Goal: Task Accomplishment & Management: Manage account settings

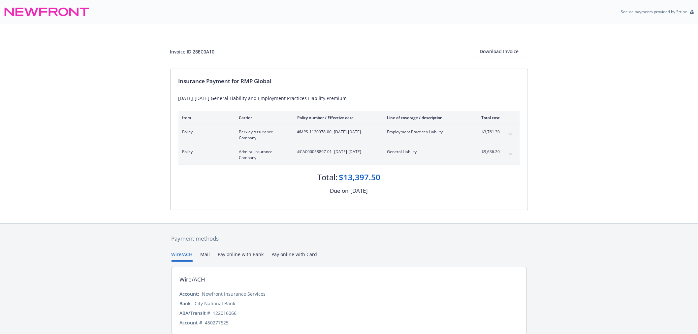
click at [506, 134] on button "expand content" at bounding box center [510, 134] width 11 height 11
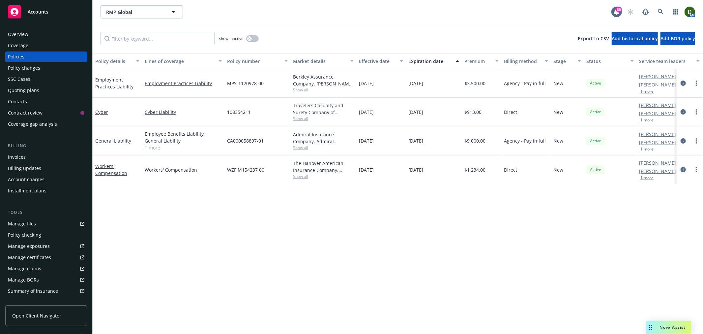
click at [686, 167] on link "circleInformation" at bounding box center [684, 170] width 8 height 8
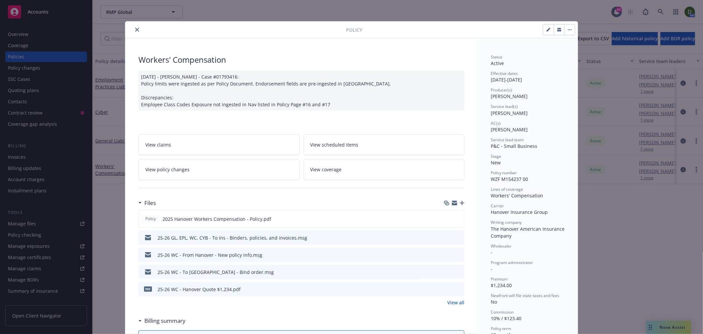
click at [504, 181] on span "WZF M154237 00" at bounding box center [509, 179] width 37 height 6
copy span "M154237"
click at [459, 218] on button "preview file" at bounding box center [457, 218] width 7 height 6
click at [503, 177] on span "WZF M154237 00" at bounding box center [509, 179] width 37 height 6
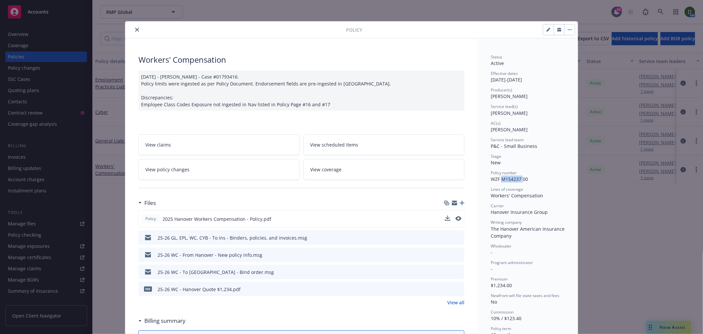
click at [503, 177] on span "WZF M154237 00" at bounding box center [509, 179] width 37 height 6
click at [513, 177] on span "WZF M154237 00" at bounding box center [509, 179] width 37 height 6
drag, startPoint x: 497, startPoint y: 177, endPoint x: 517, endPoint y: 180, distance: 19.7
click at [517, 180] on span "WZF M154237 00" at bounding box center [509, 179] width 37 height 6
drag, startPoint x: 519, startPoint y: 179, endPoint x: 499, endPoint y: 179, distance: 20.4
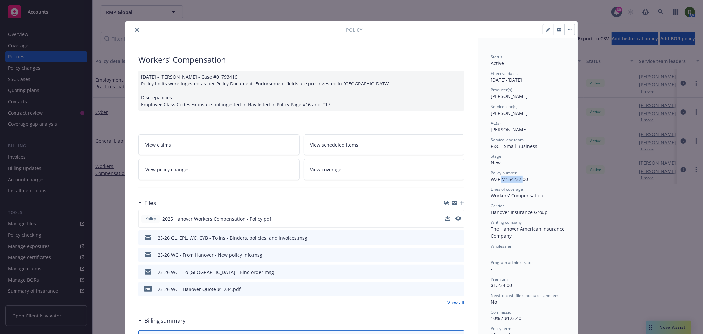
click at [499, 179] on span "WZF M154237 00" at bounding box center [509, 179] width 37 height 6
copy span "M154237"
click at [131, 33] on div at bounding box center [237, 30] width 218 height 8
click at [141, 29] on div at bounding box center [237, 30] width 218 height 8
drag, startPoint x: 141, startPoint y: 29, endPoint x: 137, endPoint y: 28, distance: 4.7
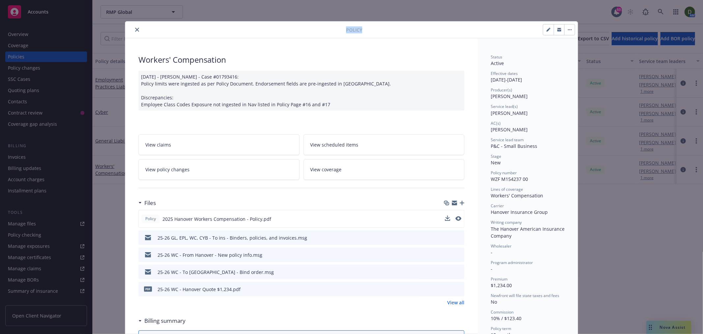
click at [137, 28] on div at bounding box center [237, 30] width 218 height 8
click at [137, 28] on button "close" at bounding box center [137, 30] width 8 height 8
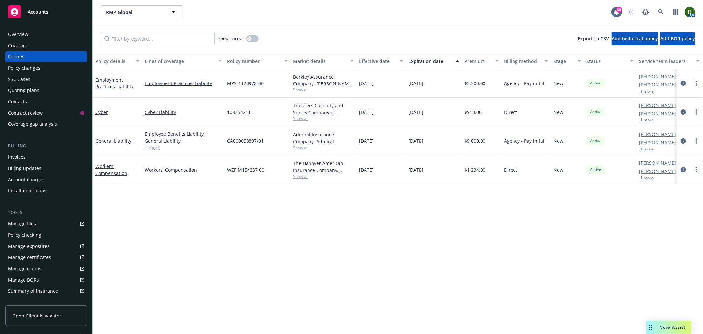
click at [243, 111] on span "108354211" at bounding box center [239, 111] width 24 height 7
click at [243, 110] on span "108354211" at bounding box center [239, 111] width 24 height 7
copy span "108354211"
click at [684, 114] on icon "circleInformation" at bounding box center [683, 111] width 5 height 5
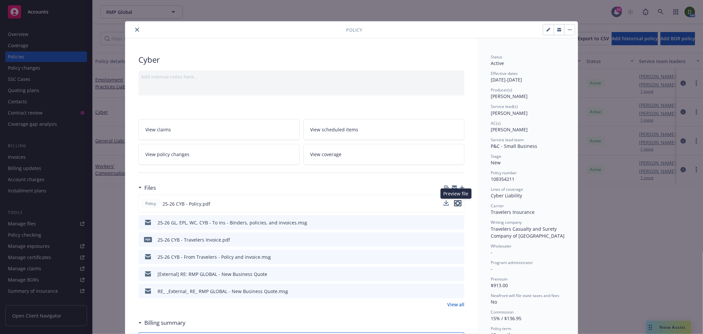
click at [459, 201] on button "preview file" at bounding box center [457, 203] width 7 height 6
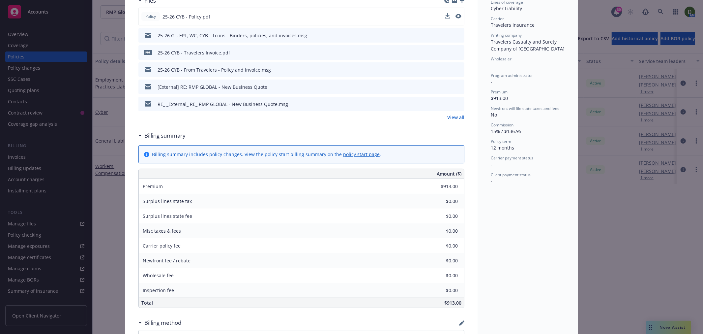
scroll to position [183, 0]
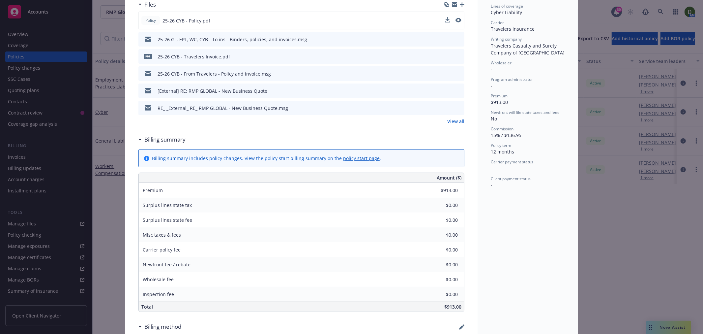
click at [455, 71] on icon "preview file" at bounding box center [458, 73] width 6 height 5
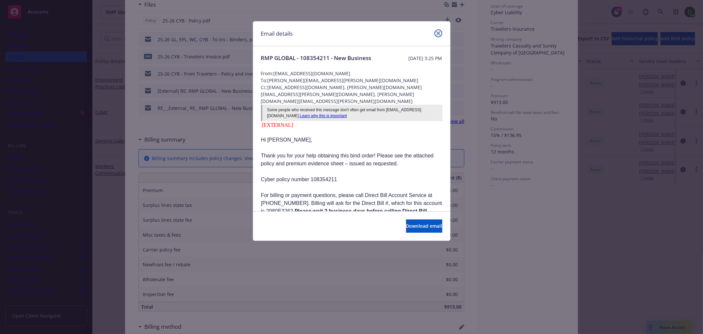
click at [438, 33] on icon "close" at bounding box center [439, 33] width 4 height 4
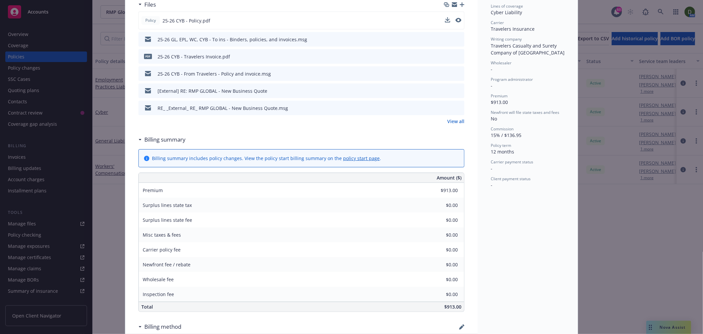
click at [456, 54] on icon "preview file" at bounding box center [458, 56] width 6 height 5
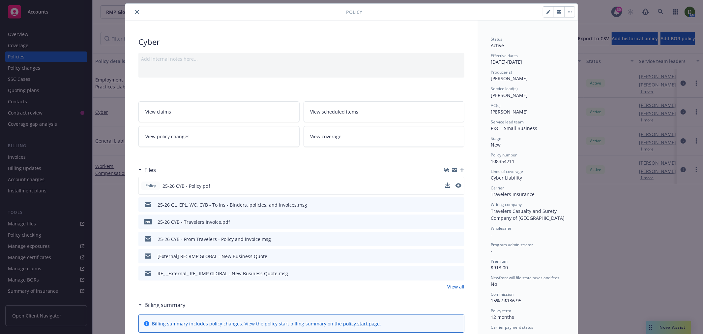
scroll to position [0, 0]
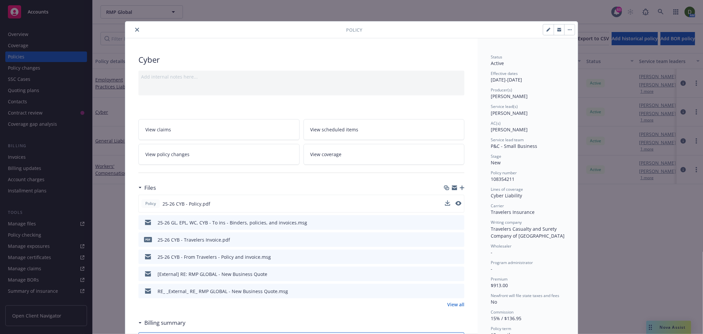
click at [139, 31] on div at bounding box center [237, 30] width 218 height 8
click at [137, 30] on button "close" at bounding box center [137, 30] width 8 height 8
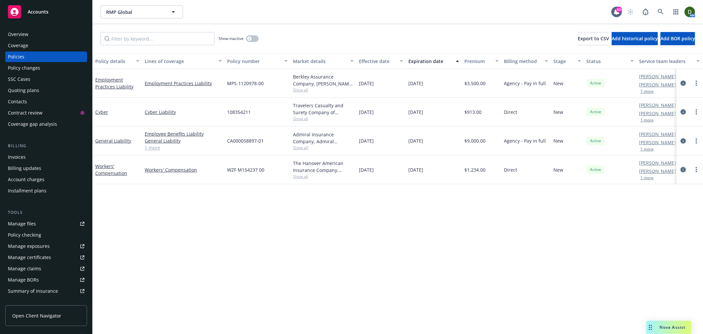
click at [685, 169] on icon "circleInformation" at bounding box center [683, 169] width 5 height 5
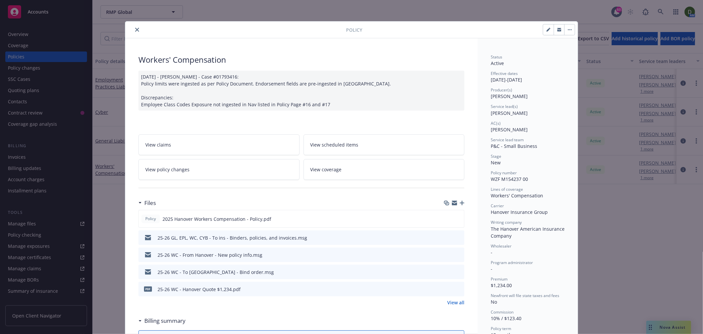
scroll to position [37, 0]
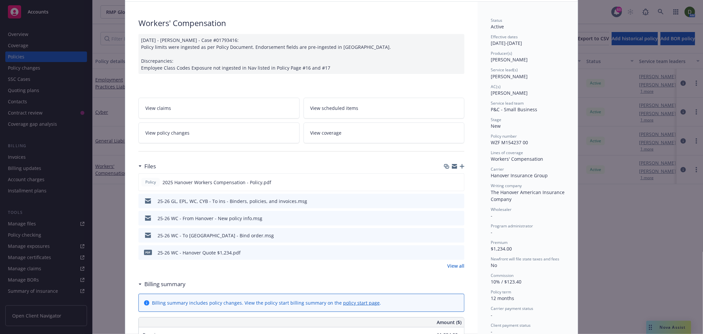
click at [457, 252] on icon "preview file" at bounding box center [458, 252] width 6 height 5
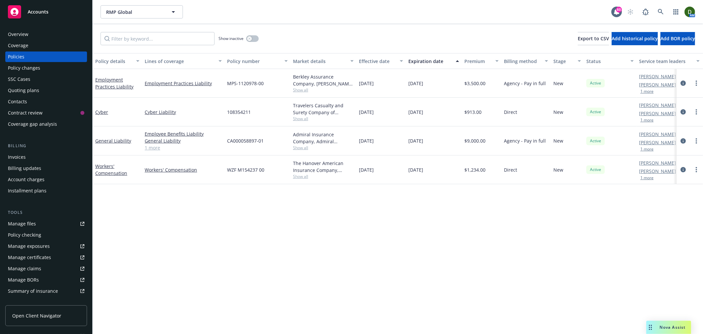
click at [53, 162] on div "Invoices" at bounding box center [46, 157] width 77 height 11
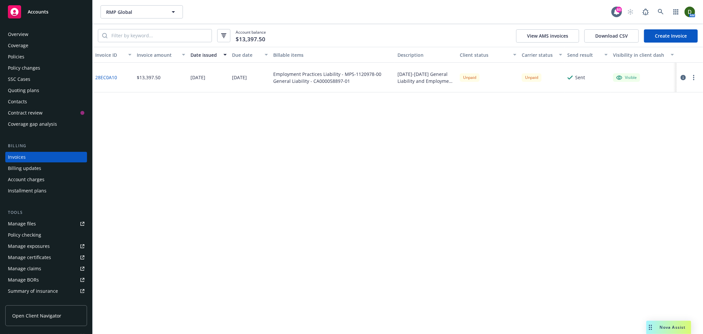
click at [37, 54] on div "Policies" at bounding box center [46, 56] width 77 height 11
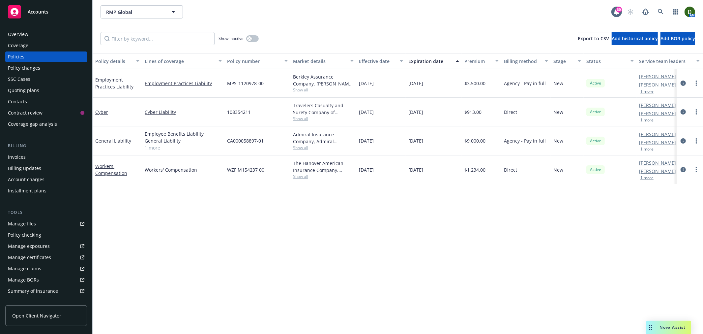
click at [680, 86] on div at bounding box center [690, 83] width 21 height 8
click at [685, 82] on icon "circleInformation" at bounding box center [683, 82] width 5 height 5
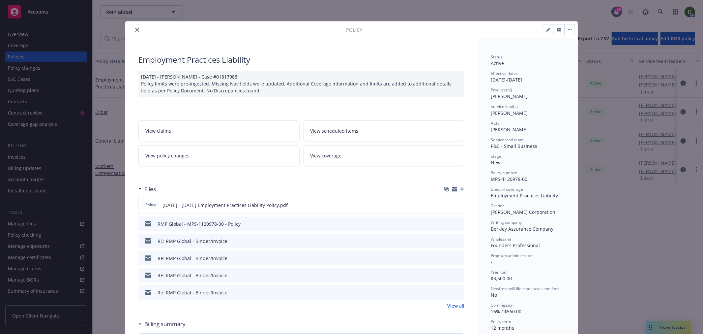
click at [453, 302] on link "View all" at bounding box center [455, 305] width 17 height 7
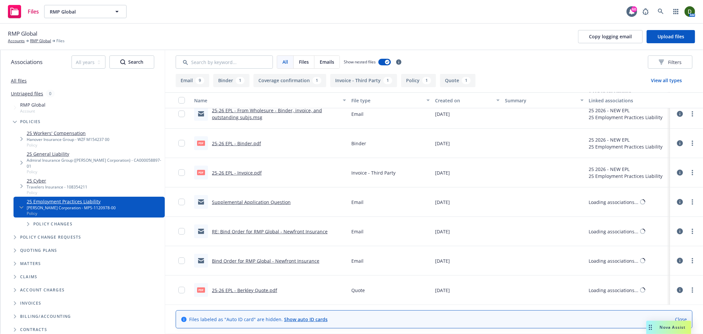
scroll to position [213, 0]
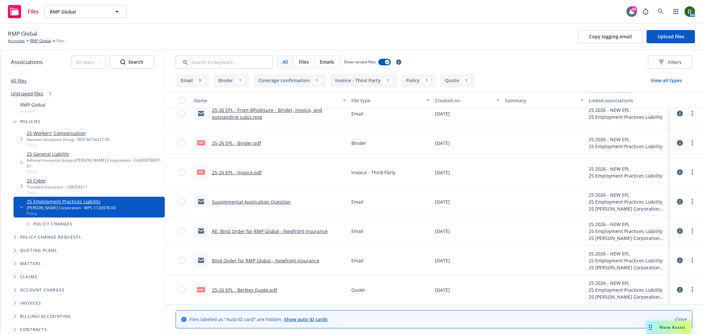
click at [252, 141] on link "25-26 EPL - Binder.pdf" at bounding box center [236, 143] width 49 height 6
click at [43, 41] on link "RMP Global" at bounding box center [40, 41] width 21 height 6
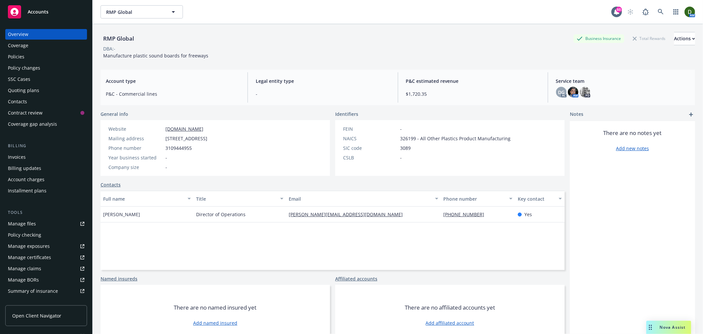
click at [69, 52] on div "Policies" at bounding box center [46, 56] width 77 height 11
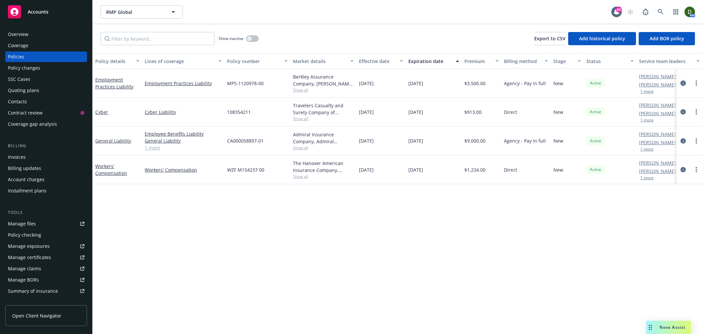
click at [683, 84] on icon "circleInformation" at bounding box center [683, 82] width 5 height 5
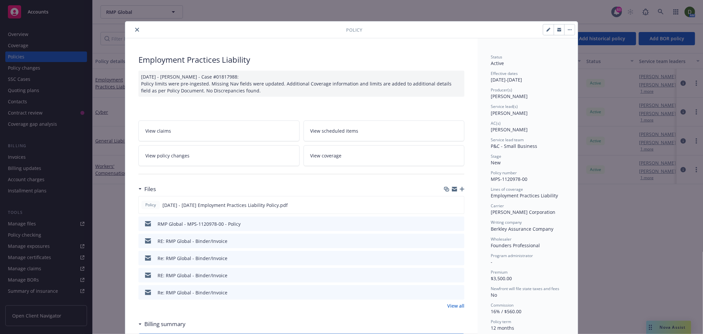
click at [135, 30] on icon "close" at bounding box center [137, 30] width 4 height 4
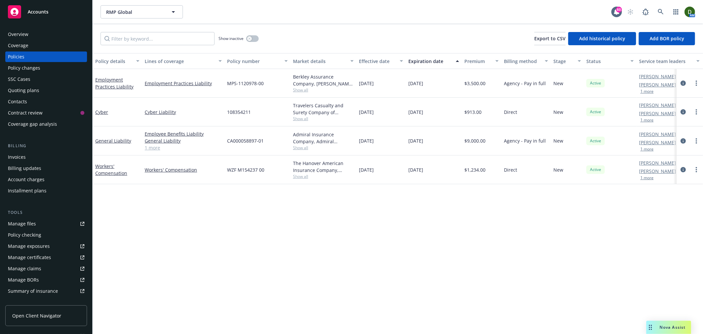
click at [46, 72] on div "Policy changes" at bounding box center [46, 68] width 77 height 11
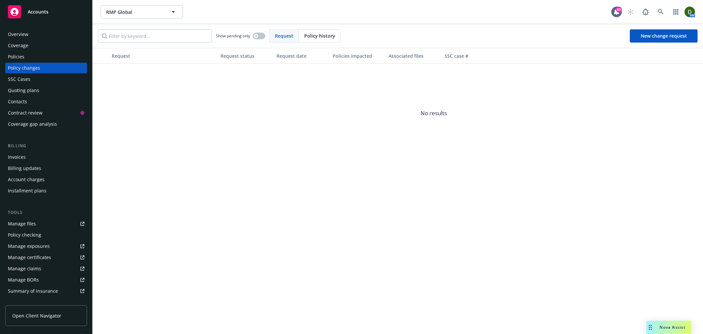
click at [326, 40] on div "Policy history" at bounding box center [320, 36] width 42 height 13
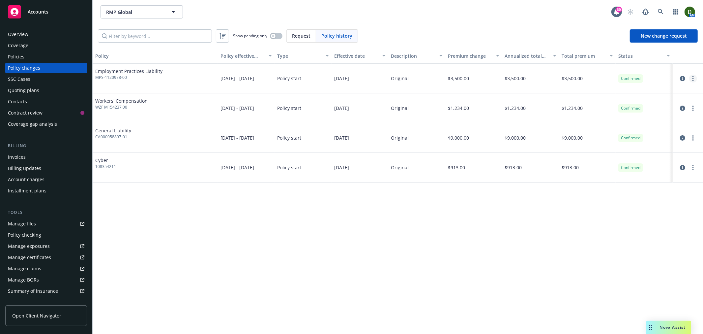
click at [693, 80] on circle "more" at bounding box center [693, 80] width 1 height 1
click at [639, 127] on link "Edit billing info" at bounding box center [640, 131] width 113 height 13
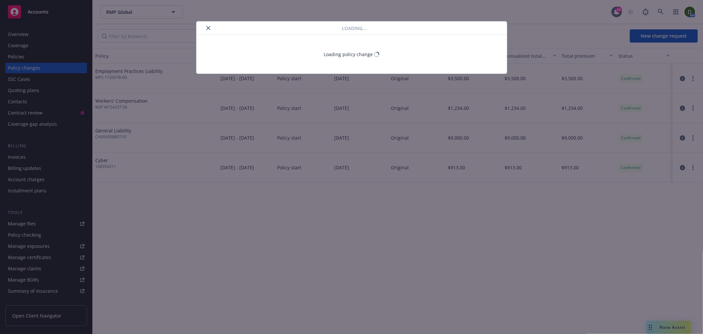
select select "CA"
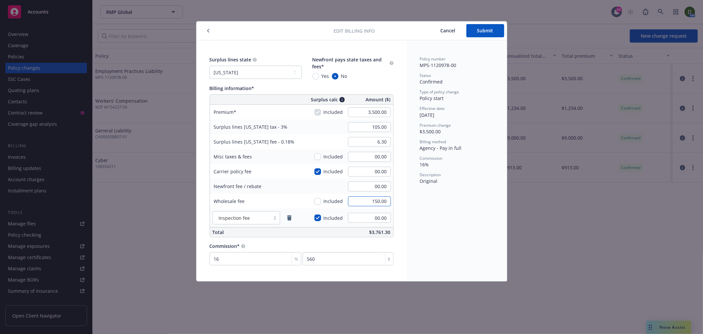
click at [367, 201] on input "150.00" at bounding box center [369, 201] width 43 height 10
type input "175.00"
drag, startPoint x: 456, startPoint y: 203, endPoint x: 461, endPoint y: 208, distance: 7.0
click at [456, 204] on div "Policy number MPS-1120978-00 Status Confirmed Type of policy change Policy star…" at bounding box center [457, 160] width 100 height 241
click at [501, 30] on button "Submit" at bounding box center [486, 30] width 38 height 13
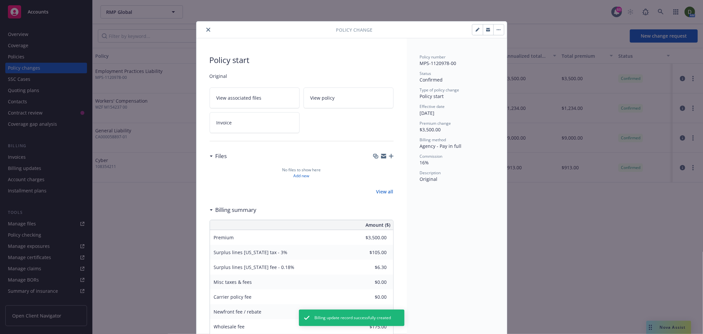
click at [206, 30] on icon "close" at bounding box center [208, 30] width 4 height 4
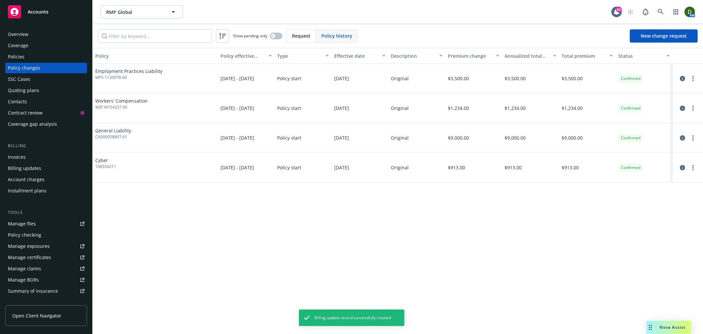
click at [68, 51] on div "Policies" at bounding box center [46, 56] width 77 height 11
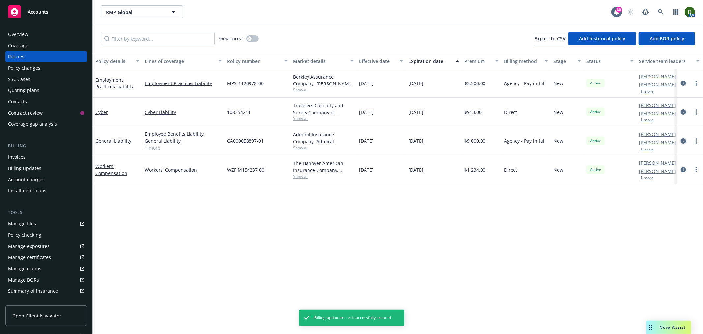
click at [684, 141] on icon "circleInformation" at bounding box center [683, 140] width 5 height 5
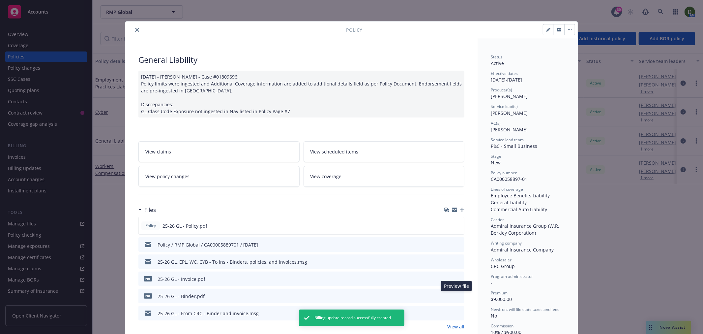
click at [456, 294] on icon "preview file" at bounding box center [458, 295] width 6 height 5
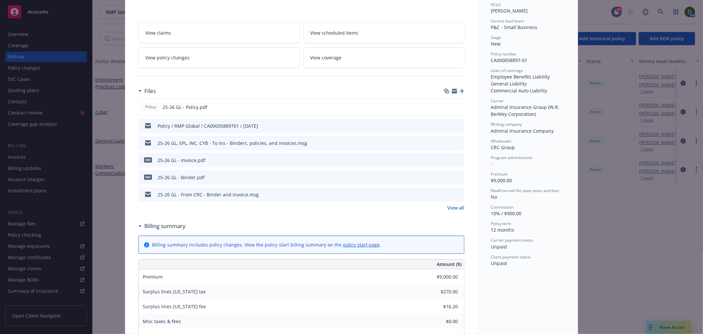
scroll to position [220, 0]
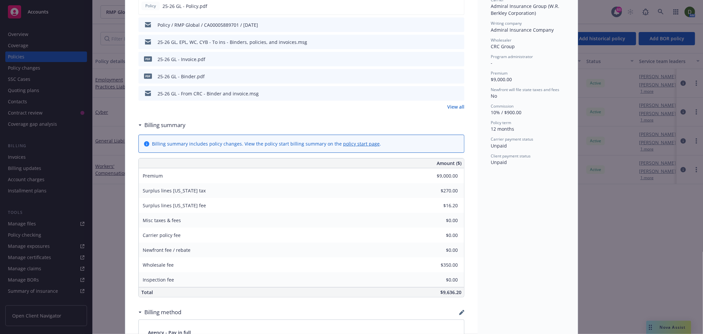
click at [457, 56] on button at bounding box center [459, 59] width 6 height 7
click at [458, 57] on icon "preview file" at bounding box center [458, 58] width 6 height 5
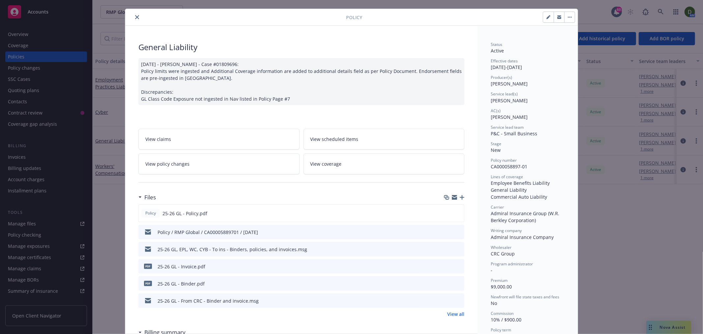
scroll to position [0, 0]
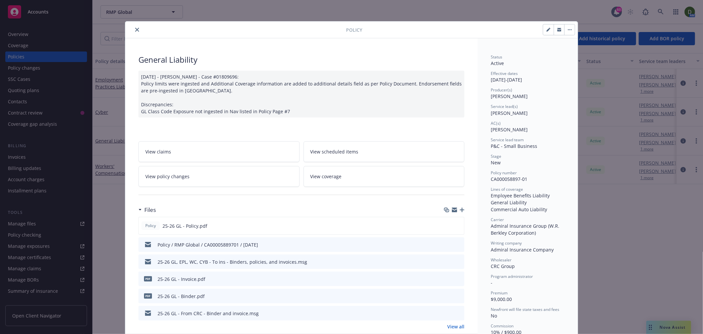
click at [135, 30] on icon "close" at bounding box center [137, 30] width 4 height 4
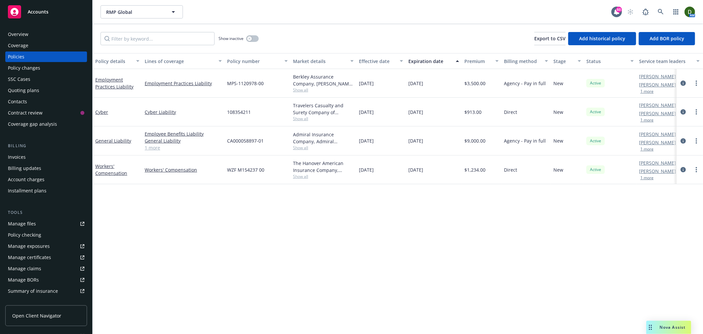
click at [53, 147] on div "Billing" at bounding box center [46, 145] width 82 height 7
click at [49, 156] on div "Invoices" at bounding box center [46, 157] width 77 height 11
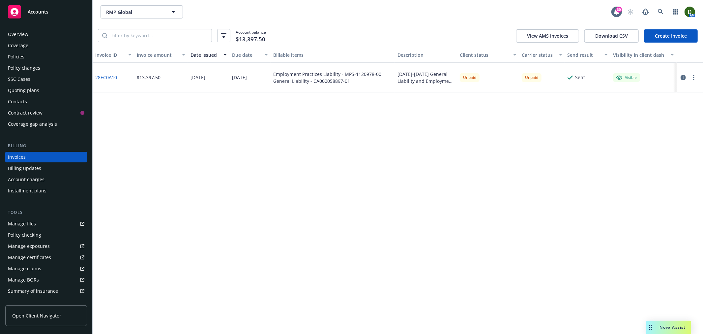
click at [698, 75] on div at bounding box center [689, 78] width 18 height 8
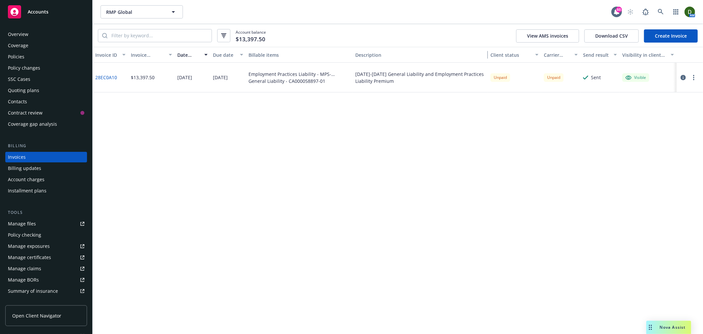
drag, startPoint x: 456, startPoint y: 52, endPoint x: 532, endPoint y: 52, distance: 75.5
click at [532, 52] on div "Invoice ID Invoice amount Date issued Due date Billable items Description Clien…" at bounding box center [398, 55] width 611 height 16
drag, startPoint x: 413, startPoint y: 79, endPoint x: 341, endPoint y: 75, distance: 72.7
click at [341, 75] on div "28EC0A10 $13,397.50 09/29/2025 10/16/2025 Employment Practices Liability - MPS-…" at bounding box center [398, 78] width 611 height 30
click at [371, 77] on div "2025-2026 General Liability and Employment Practices Liability Premium" at bounding box center [420, 78] width 130 height 14
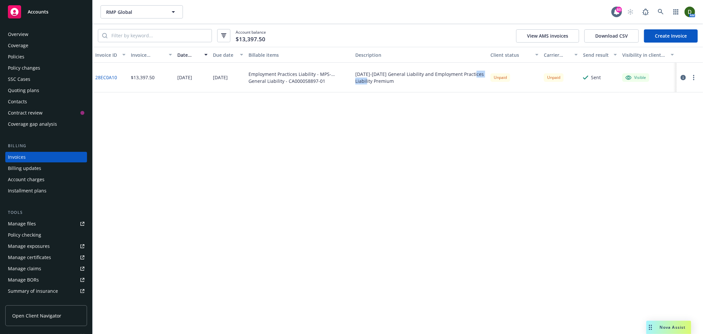
click at [371, 77] on div "2025-2026 General Liability and Employment Practices Liability Premium" at bounding box center [420, 78] width 130 height 14
click at [697, 77] on button "button" at bounding box center [694, 78] width 8 height 8
click at [636, 187] on link "Void" at bounding box center [656, 182] width 84 height 13
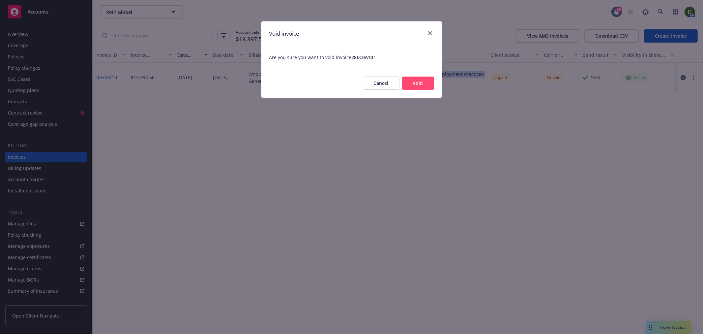
drag, startPoint x: 423, startPoint y: 80, endPoint x: 443, endPoint y: 75, distance: 20.2
click at [423, 80] on button "Void" at bounding box center [418, 83] width 32 height 13
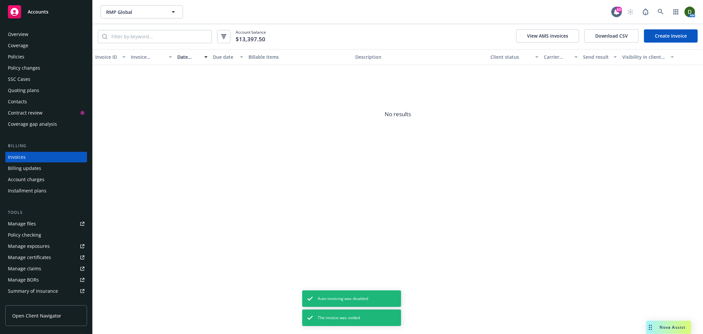
click at [667, 34] on link "Create Invoice" at bounding box center [671, 35] width 54 height 13
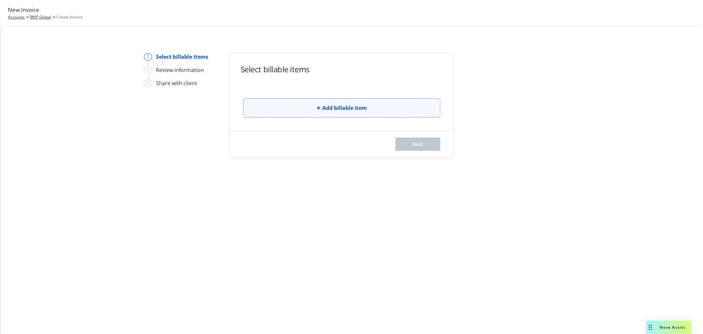
click at [276, 102] on button "Add billable item" at bounding box center [341, 107] width 197 height 19
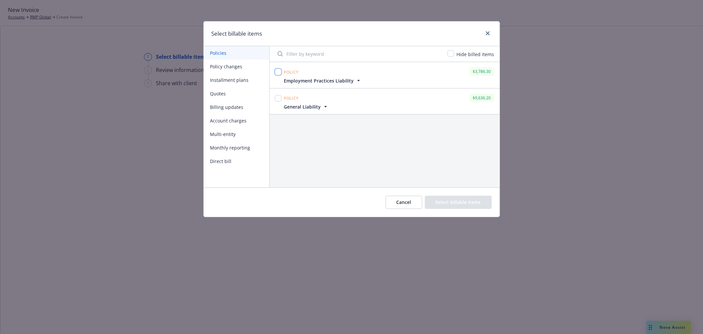
click at [277, 72] on input "checkbox" at bounding box center [278, 72] width 7 height 7
checkbox input "true"
click at [280, 96] on input "checkbox" at bounding box center [278, 98] width 7 height 7
checkbox input "true"
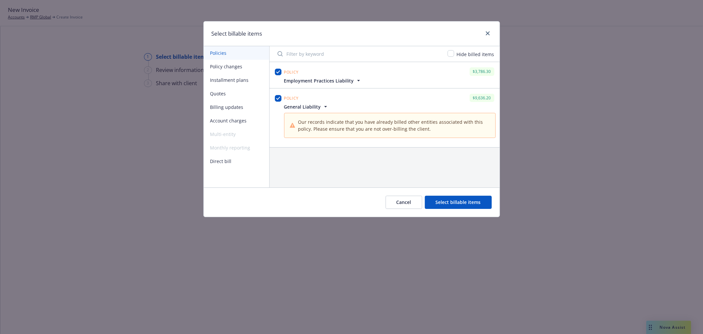
click at [464, 200] on button "Select billable items" at bounding box center [458, 202] width 67 height 13
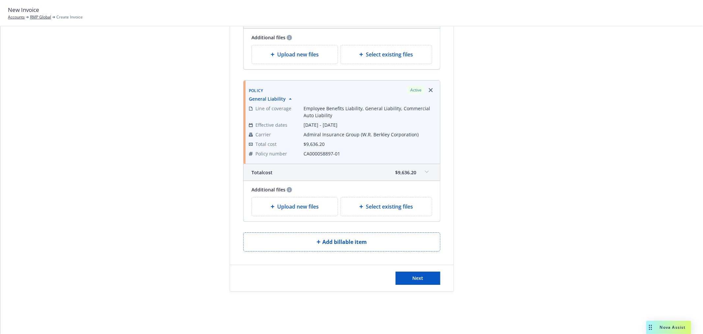
scroll to position [189, 0]
click at [427, 271] on div "Next" at bounding box center [342, 278] width 224 height 26
click at [418, 277] on button "Next" at bounding box center [418, 277] width 45 height 13
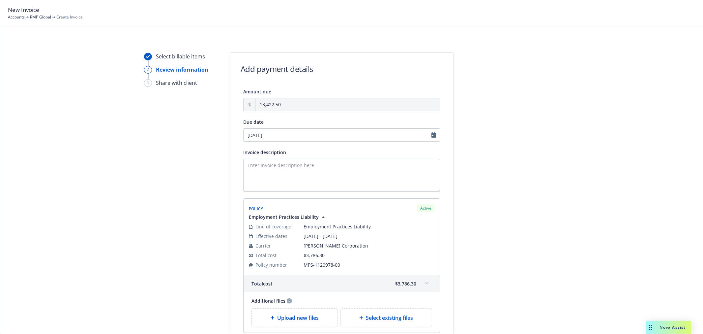
scroll to position [0, 0]
click at [277, 173] on textarea "Invoice description" at bounding box center [341, 175] width 197 height 33
paste textarea "2025-2026 General Liability and Employment Practices Liability Premium"
type textarea "2025-2026 General Liability and Employment Practices Liability Premium"
select select "October"
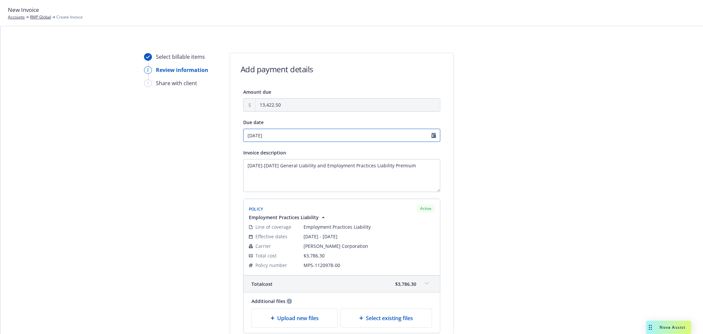
select select "2025"
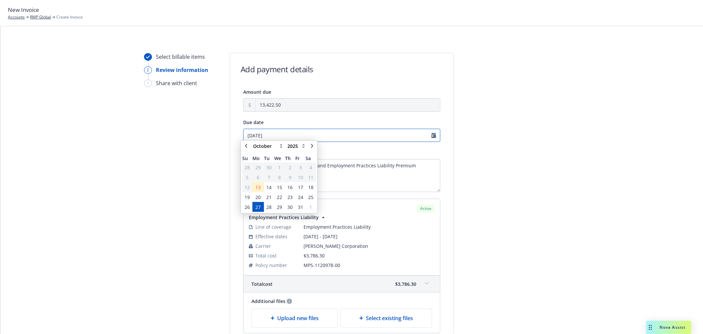
click at [321, 134] on input "10/27/2025" at bounding box center [341, 135] width 197 height 13
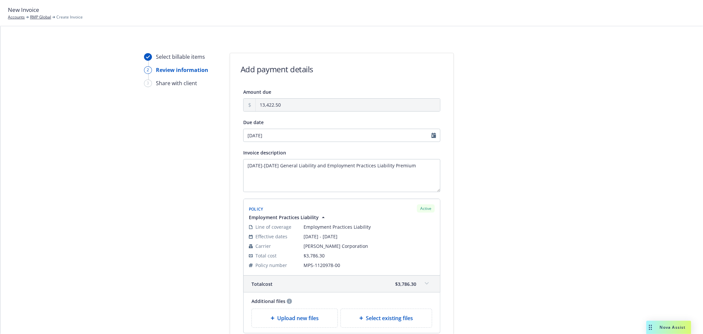
click at [483, 167] on div at bounding box center [513, 289] width 92 height 473
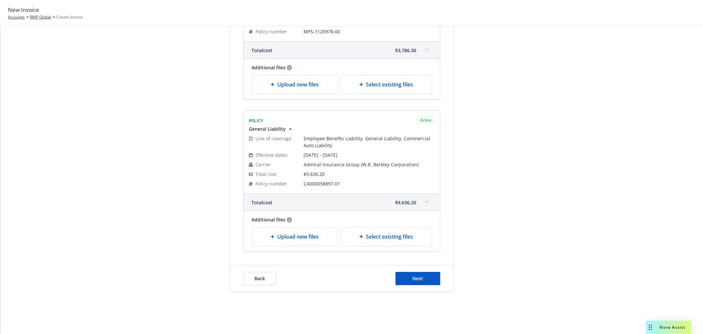
scroll to position [234, 0]
click at [434, 275] on button "Next" at bounding box center [418, 277] width 45 height 13
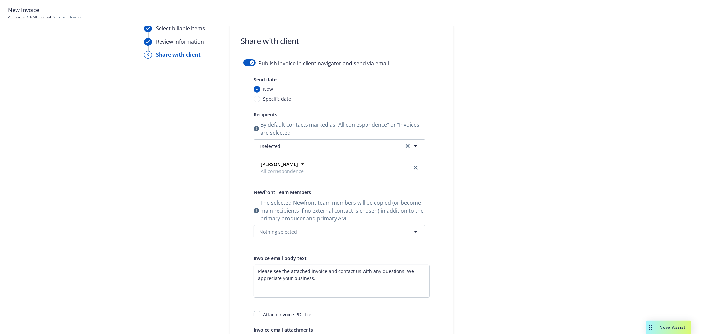
scroll to position [0, 0]
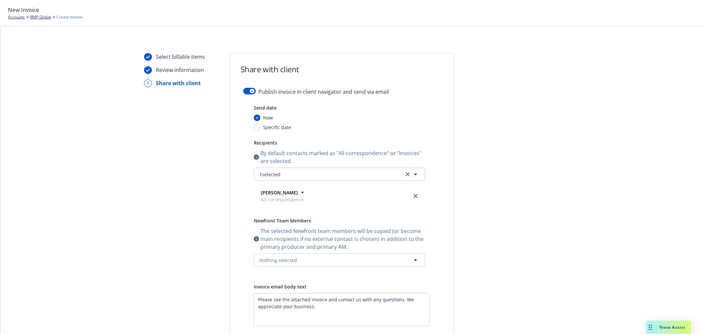
click at [243, 86] on form "Share with client Publish invoice in client navigator and send via email Send d…" at bounding box center [342, 238] width 224 height 370
click at [253, 91] on button "button" at bounding box center [249, 91] width 13 height 7
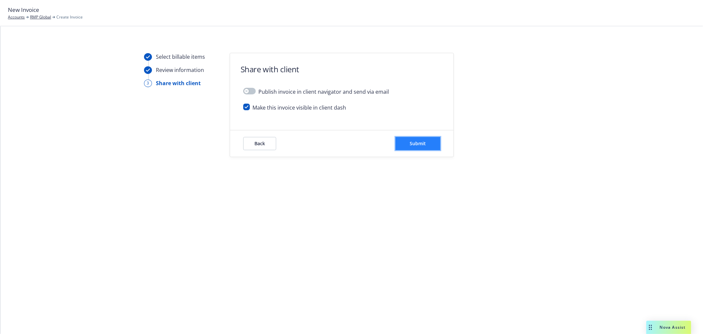
click at [430, 139] on button "Submit" at bounding box center [418, 143] width 45 height 13
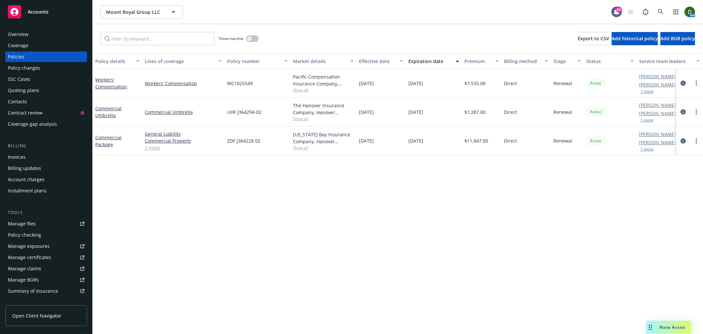
click at [650, 149] on button "1 more" at bounding box center [647, 149] width 13 height 4
click at [11, 30] on div "Overview" at bounding box center [18, 34] width 20 height 11
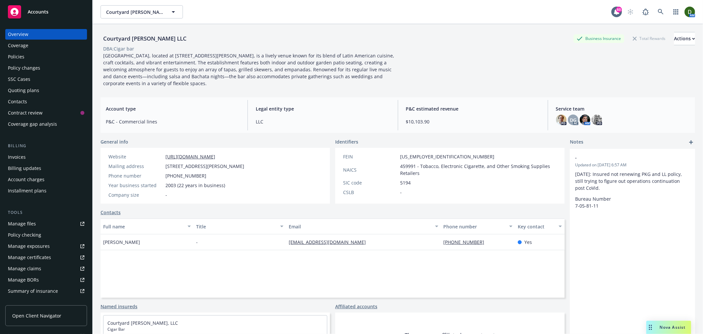
click at [31, 57] on div "Policies" at bounding box center [46, 56] width 77 height 11
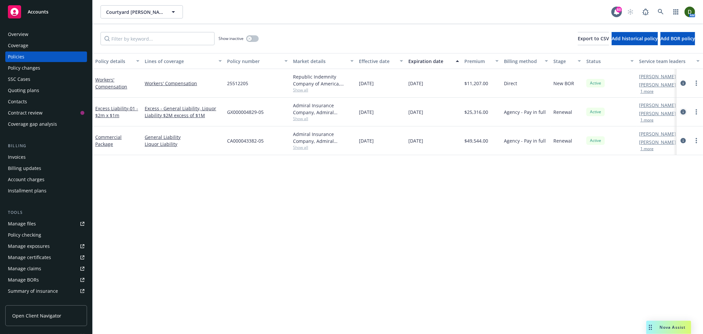
click at [680, 111] on link "circleInformation" at bounding box center [684, 112] width 8 height 8
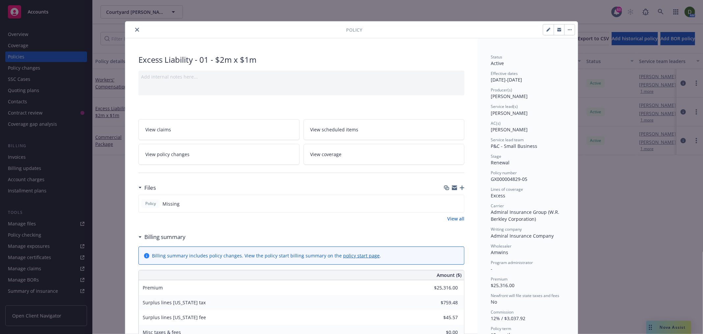
click at [134, 34] on div "Policy" at bounding box center [351, 29] width 453 height 17
click at [135, 30] on icon "close" at bounding box center [137, 30] width 4 height 4
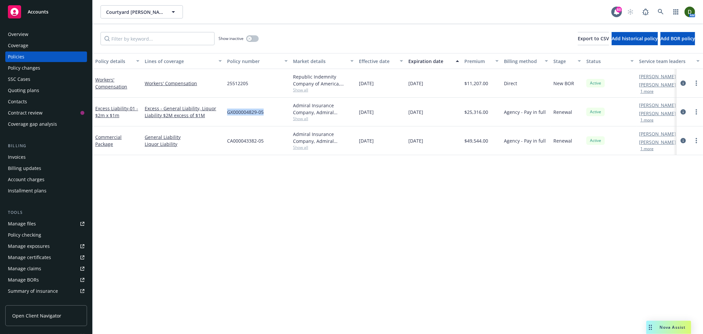
drag, startPoint x: 268, startPoint y: 109, endPoint x: 227, endPoint y: 115, distance: 42.1
click at [227, 115] on div "GX000004829-05" at bounding box center [258, 112] width 66 height 29
drag, startPoint x: 281, startPoint y: 140, endPoint x: 223, endPoint y: 142, distance: 58.4
click at [223, 142] on div "Commercial Package General Liability Liquor Liability CA000043382-05 Admiral In…" at bounding box center [411, 140] width 636 height 29
copy div "CA000043382-05"
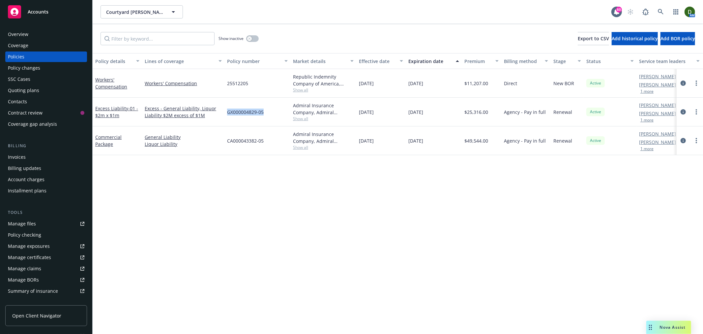
drag, startPoint x: 270, startPoint y: 113, endPoint x: 226, endPoint y: 115, distance: 44.9
click at [226, 115] on div "GX000004829-05" at bounding box center [258, 112] width 66 height 29
copy span "GX000004829-05"
click at [681, 139] on icon "circleInformation" at bounding box center [683, 140] width 5 height 5
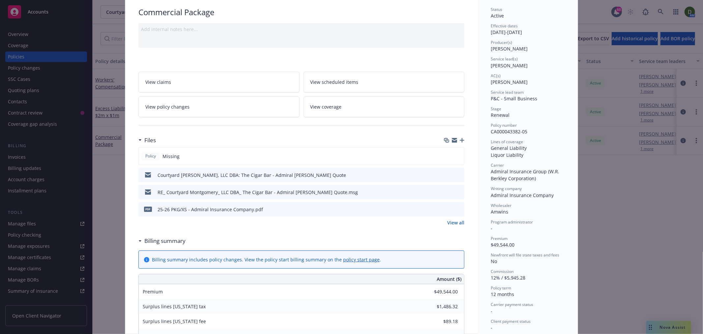
scroll to position [220, 0]
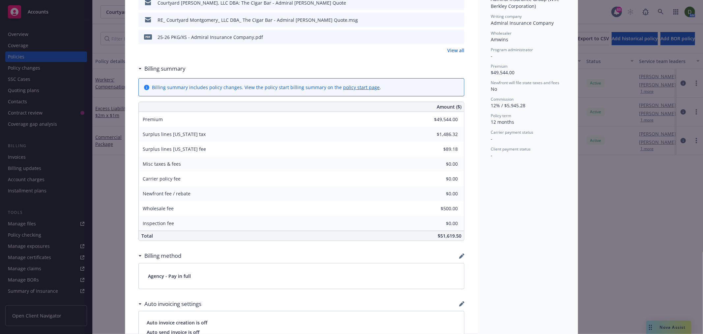
click at [462, 115] on div "Commercial Package Add internal notes here... View claims View scheduled items …" at bounding box center [301, 173] width 353 height 708
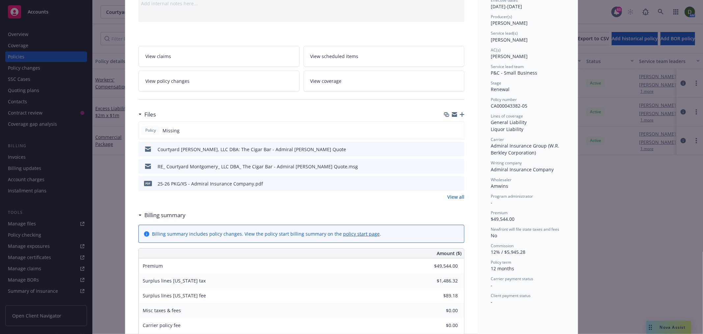
scroll to position [0, 0]
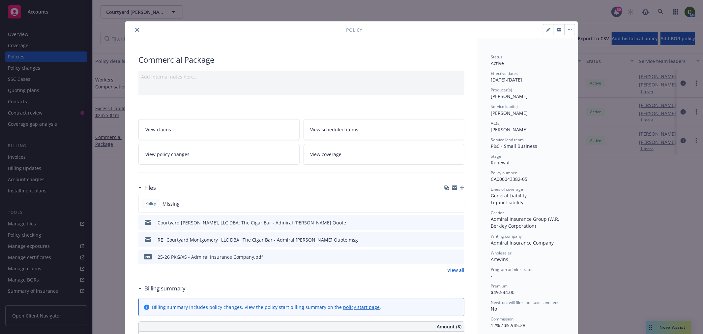
click at [133, 29] on button "close" at bounding box center [137, 30] width 8 height 8
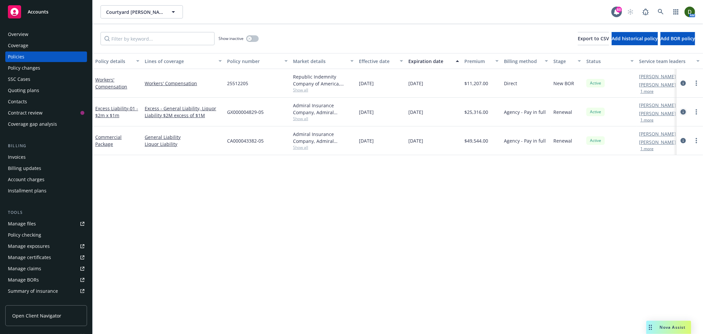
click at [680, 110] on link "circleInformation" at bounding box center [684, 112] width 8 height 8
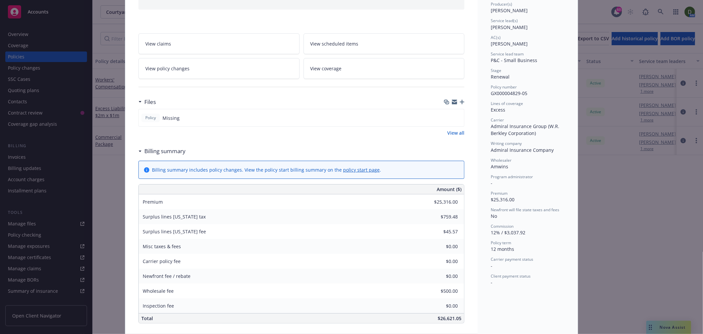
scroll to position [130, 0]
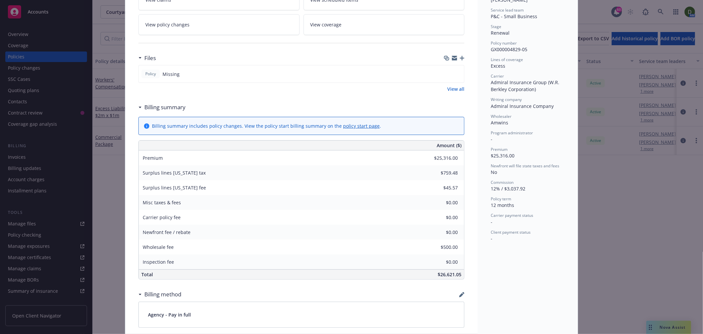
click at [466, 159] on div "Excess Liability - 01 - $2m x $1m Add internal notes here... View claims View s…" at bounding box center [301, 222] width 353 height 627
click at [468, 246] on div "Excess Liability - 01 - $2m x $1m Add internal notes here... View claims View s…" at bounding box center [301, 222] width 353 height 627
drag, startPoint x: 426, startPoint y: 273, endPoint x: 460, endPoint y: 274, distance: 33.7
click at [460, 274] on div "$26,621.05" at bounding box center [351, 274] width 227 height 10
copy span "$26,621.05"
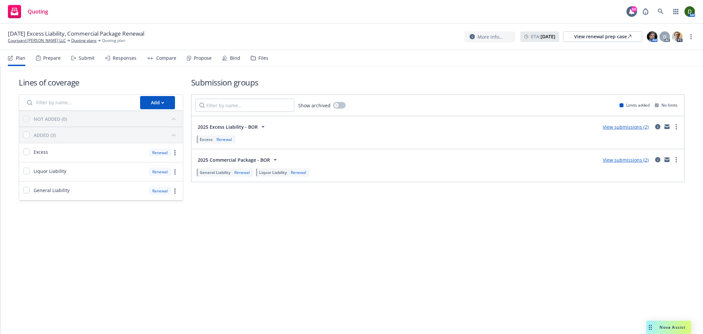
click at [196, 58] on div "Propose" at bounding box center [203, 57] width 18 height 5
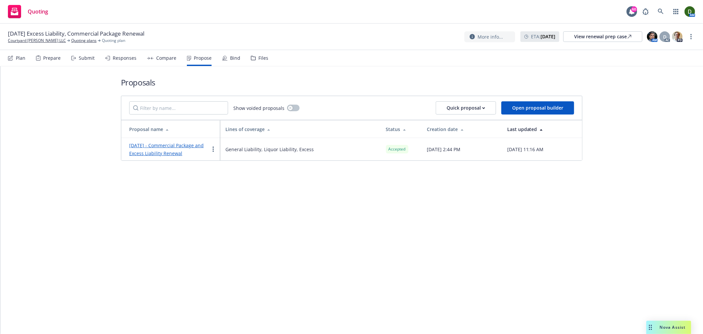
click at [188, 141] on div "October 2025 - Commercial Package and Excess Liability Renewal" at bounding box center [169, 149] width 80 height 16
click at [178, 147] on link "October 2025 - Commercial Package and Excess Liability Renewal" at bounding box center [166, 149] width 75 height 14
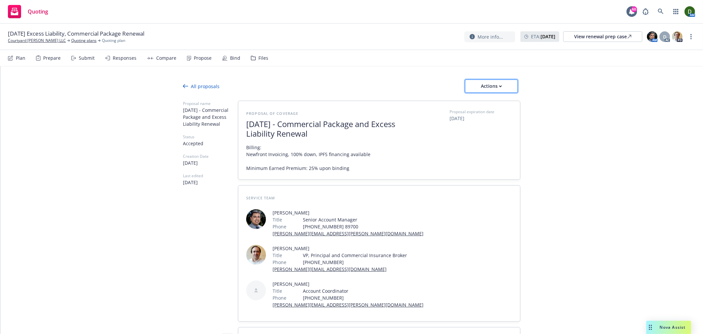
click at [493, 86] on div "Actions" at bounding box center [491, 86] width 31 height 13
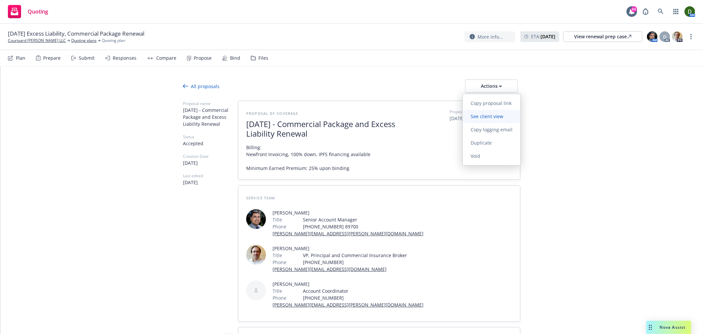
click at [492, 119] on span "See client view" at bounding box center [487, 116] width 48 height 6
type textarea "x"
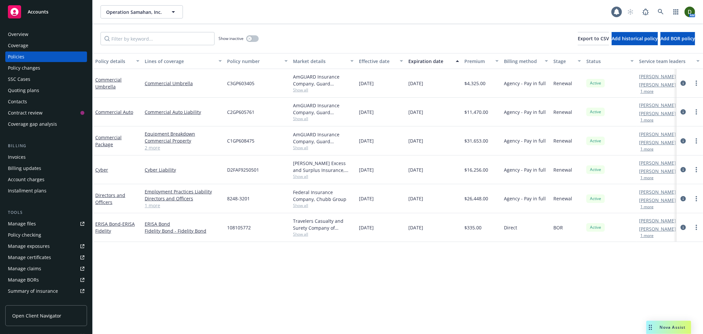
click at [16, 30] on div "Overview" at bounding box center [18, 34] width 20 height 11
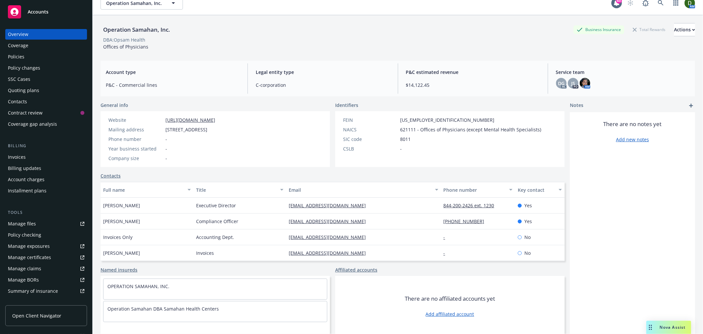
scroll to position [24, 0]
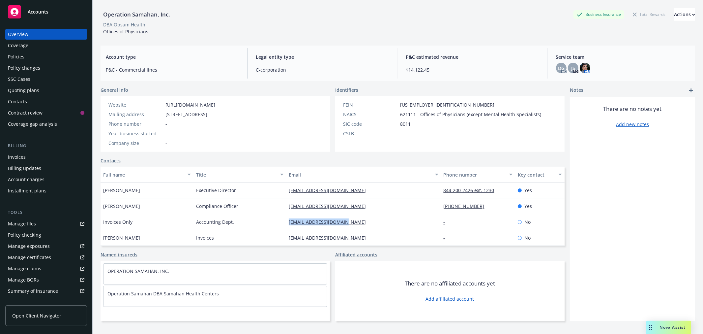
drag, startPoint x: 368, startPoint y: 221, endPoint x: 254, endPoint y: 216, distance: 114.5
click at [254, 216] on div "Invoices Only Accounting Dept. [EMAIL_ADDRESS][DOMAIN_NAME] - No" at bounding box center [333, 222] width 464 height 16
copy div "acct@samahanhealth.org"
drag, startPoint x: 349, startPoint y: 209, endPoint x: 285, endPoint y: 202, distance: 63.7
click at [286, 202] on div "asirotilo@opsam.org" at bounding box center [363, 206] width 155 height 16
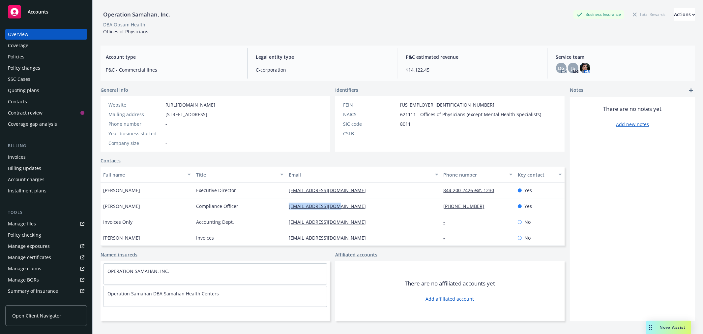
copy link "asirotilo@opsam.org"
drag, startPoint x: 326, startPoint y: 189, endPoint x: 256, endPoint y: 176, distance: 71.3
click at [256, 176] on div "Full name Title Email Phone number Key contact Archie Bella Executive Director …" at bounding box center [333, 206] width 464 height 79
click at [322, 162] on div "Contacts" at bounding box center [333, 160] width 464 height 7
drag, startPoint x: 369, startPoint y: 186, endPoint x: 282, endPoint y: 193, distance: 87.4
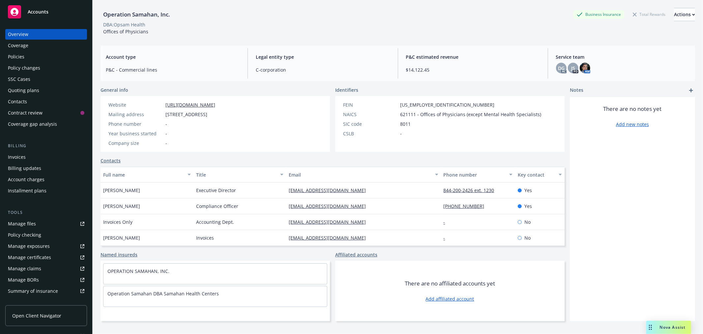
click at [282, 193] on div "Archie Bella Executive Director archiebella@samahanhealth.org 844-200-2426 ext.…" at bounding box center [333, 190] width 464 height 16
copy div "archiebella@samahanhealth.org"
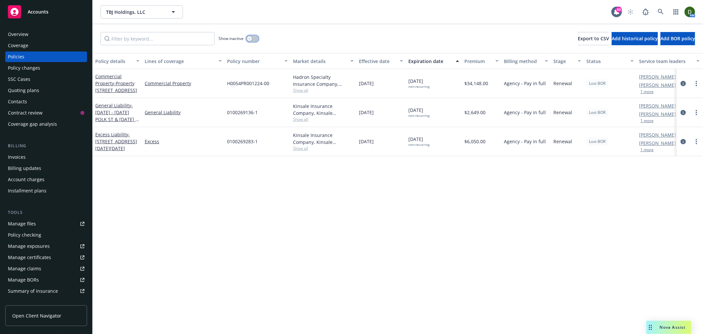
click at [253, 40] on button "button" at bounding box center [252, 38] width 13 height 7
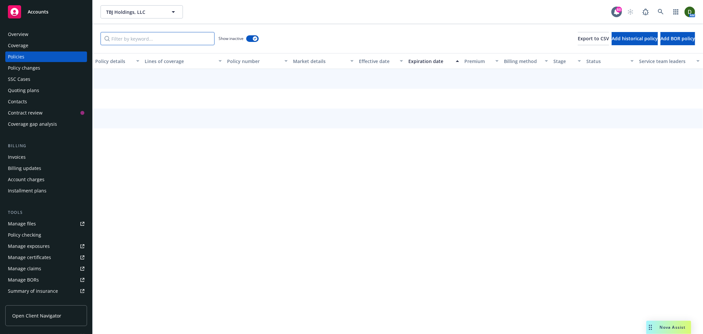
click at [176, 32] on input "Filter by keyword..." at bounding box center [158, 38] width 114 height 13
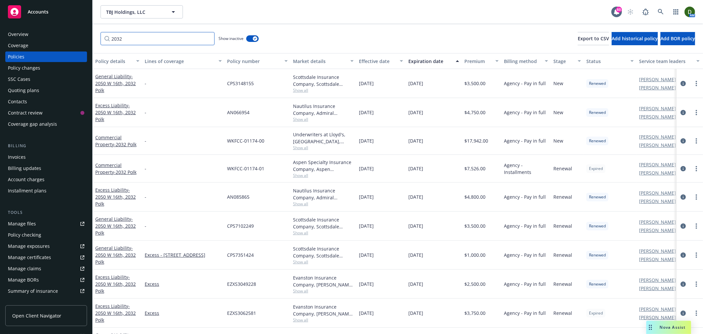
type input "2032"
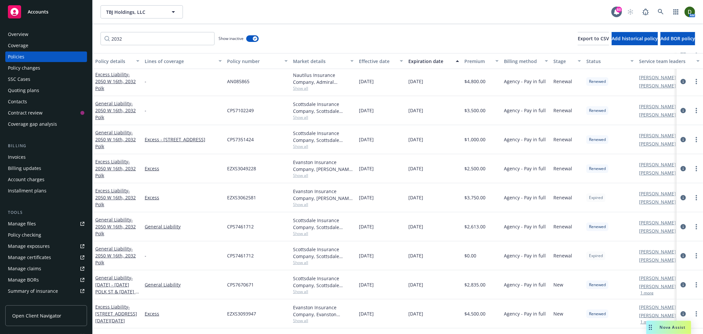
scroll to position [110, 0]
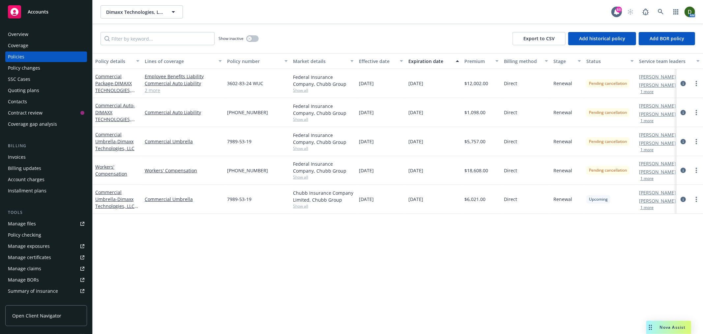
click at [33, 222] on div "Manage files" at bounding box center [22, 223] width 28 height 11
click at [697, 84] on link "more" at bounding box center [697, 83] width 8 height 8
click at [681, 109] on link "Renew with incumbent" at bounding box center [661, 109] width 77 height 13
select select "12"
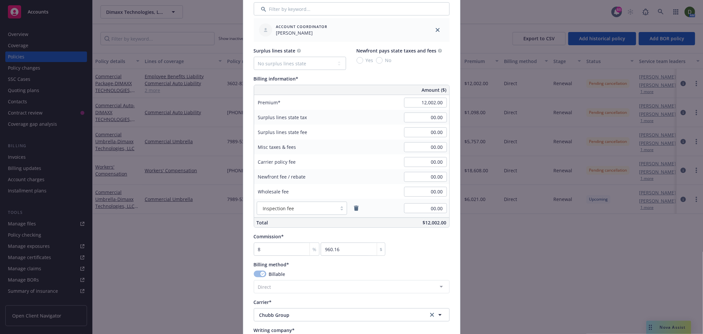
scroll to position [366, 0]
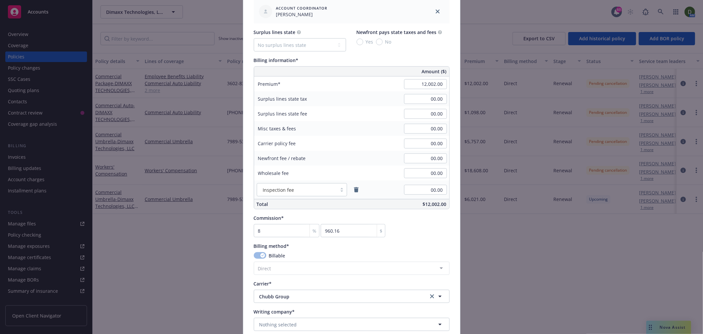
click at [408, 73] on div "Amount ($)" at bounding box center [376, 72] width 146 height 10
click at [408, 84] on input "12,002.00" at bounding box center [425, 84] width 43 height 10
paste input "3,047"
type input "13,047.00"
type input "1043.76"
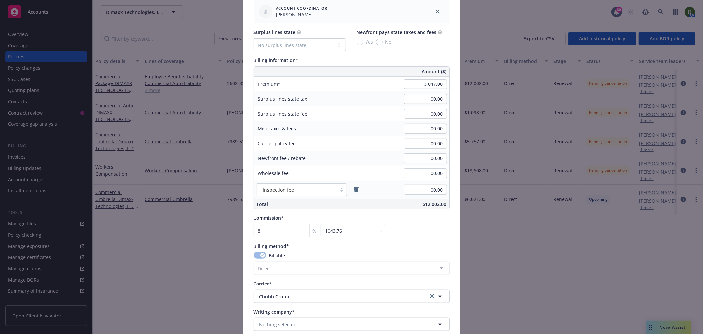
click at [434, 240] on div "Policy number* 3602-83-24 WUC Policy number not available at this time Policy d…" at bounding box center [352, 97] width 196 height 815
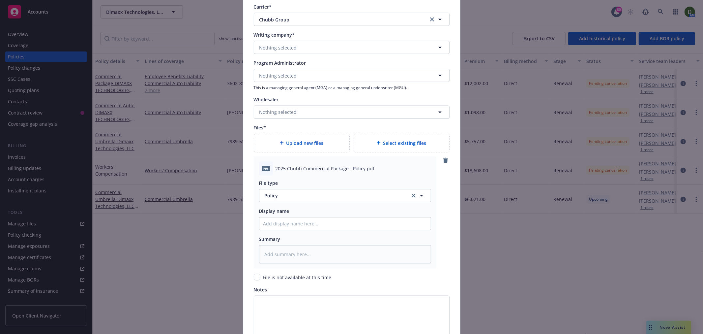
scroll to position [715, 0]
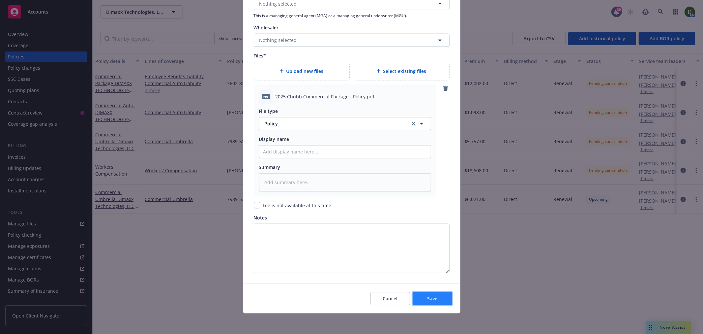
click at [430, 296] on button "Save" at bounding box center [433, 298] width 40 height 13
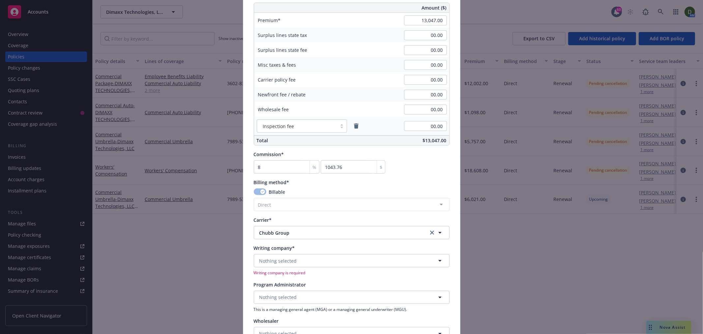
scroll to position [503, 0]
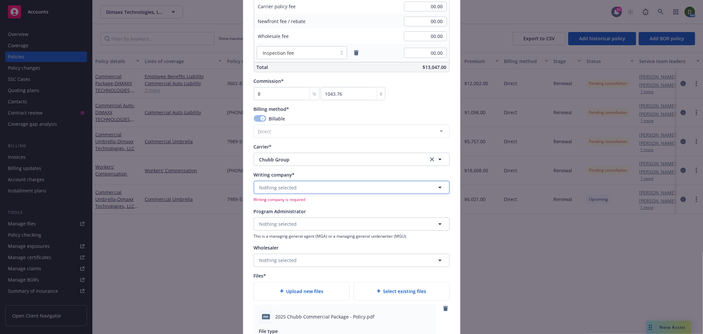
click at [317, 189] on button "Nothing selected" at bounding box center [352, 187] width 196 height 13
click at [292, 185] on span "Nothing selected" at bounding box center [279, 187] width 38 height 7
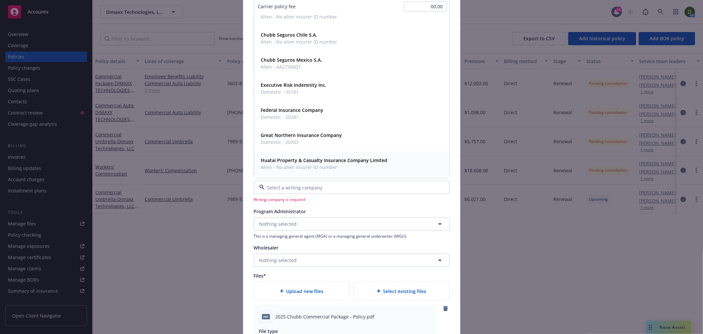
scroll to position [513, 0]
click at [299, 119] on span "Domestic - 20281" at bounding box center [292, 117] width 63 height 7
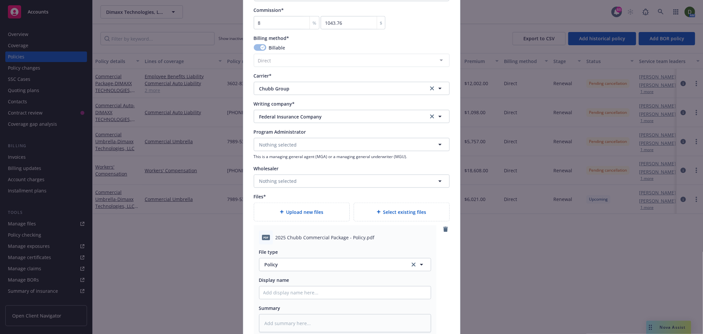
scroll to position [715, 0]
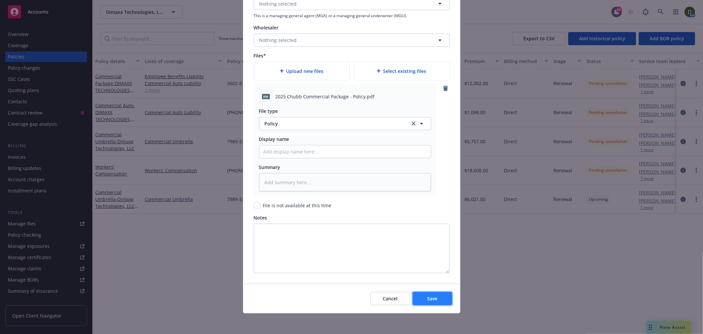
click at [441, 296] on button "Save" at bounding box center [433, 298] width 40 height 13
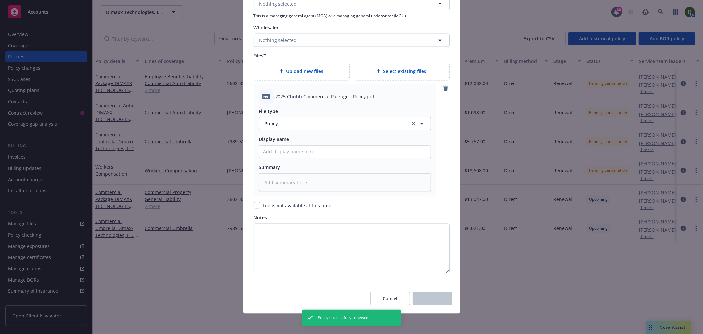
type textarea "x"
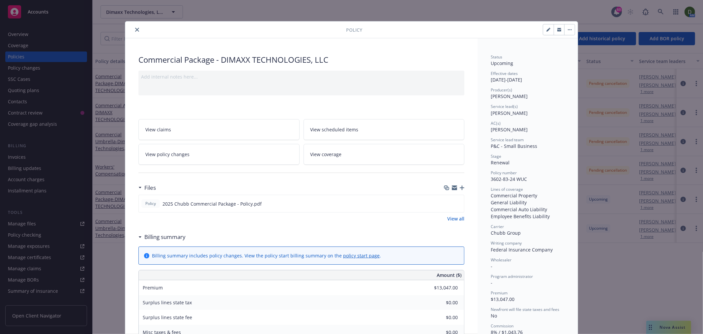
click at [569, 29] on icon "button" at bounding box center [570, 29] width 4 height 1
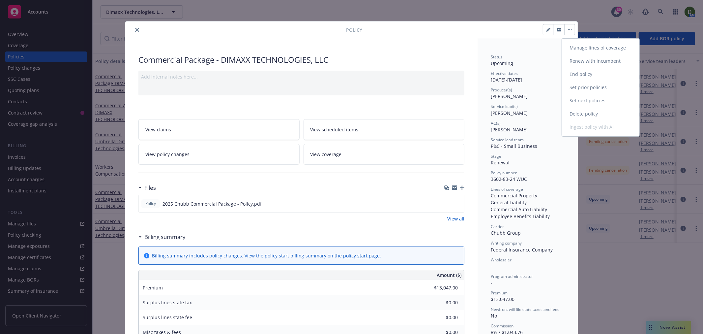
click at [605, 75] on link "End policy" at bounding box center [600, 74] width 77 height 13
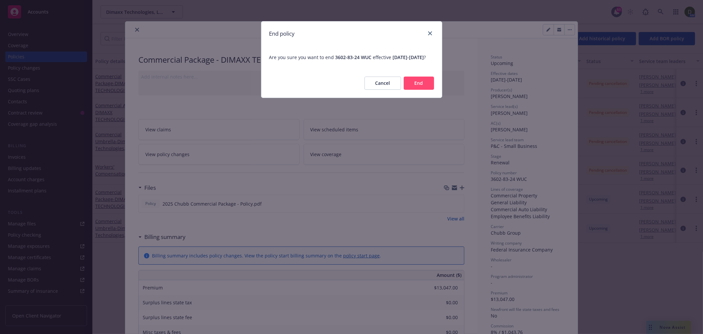
click at [420, 86] on button "End" at bounding box center [419, 83] width 30 height 13
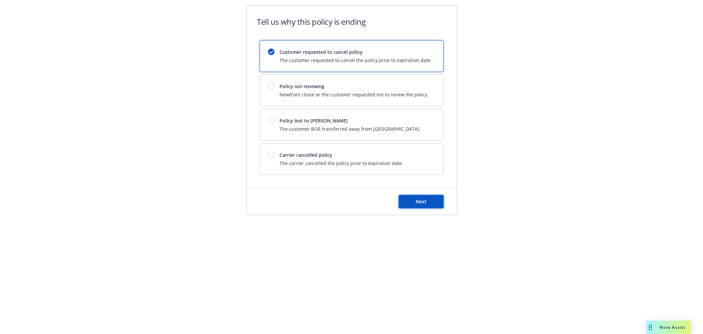
click at [437, 204] on button "Next" at bounding box center [421, 201] width 45 height 13
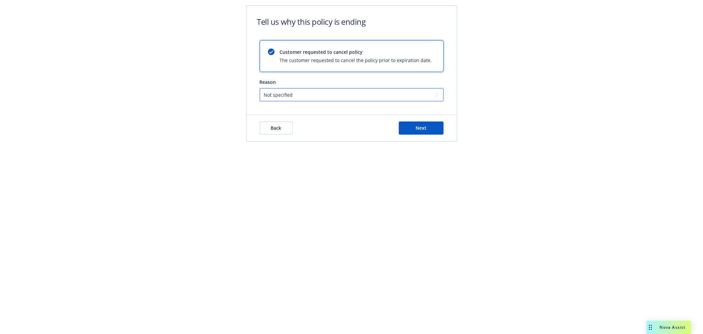
click at [333, 95] on select "Not specified Service Pricing Buyer change M&A, Bankruptcy, or Out of business …" at bounding box center [352, 94] width 184 height 13
select select "M&A, Bankruptcy, or Out of business"
click at [260, 88] on select "Not specified Service Pricing Buyer change M&A, Bankruptcy, or Out of business …" at bounding box center [352, 94] width 184 height 13
click at [437, 123] on button "Next" at bounding box center [421, 127] width 45 height 13
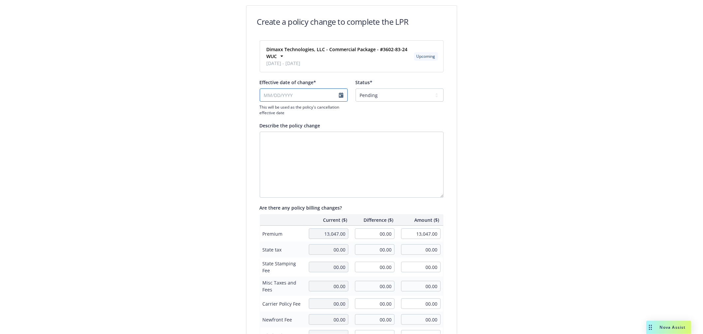
click at [285, 100] on input "Effective date of change*" at bounding box center [304, 94] width 88 height 13
select select "October"
select select "2025"
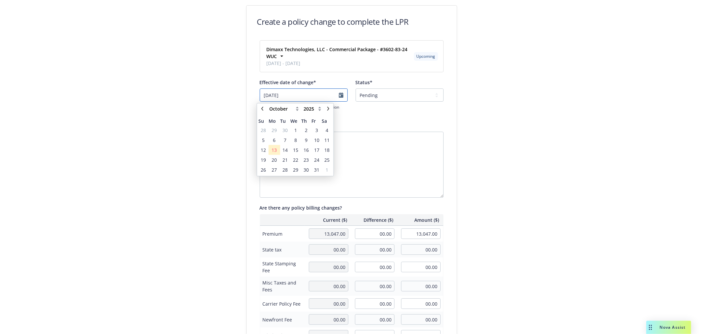
type input "12/19/2025"
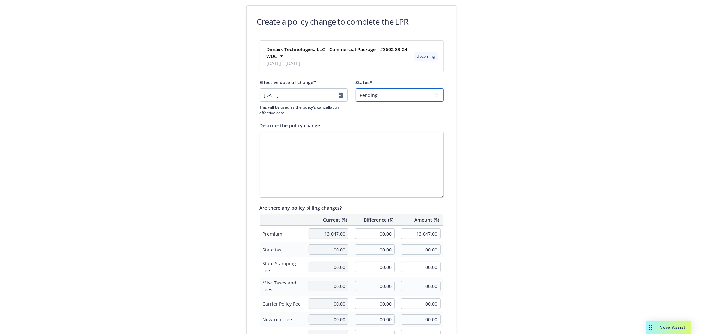
click at [381, 98] on select "Pending Confirmed" at bounding box center [400, 94] width 88 height 13
select select "Confirmed"
click at [356, 88] on select "Pending Confirmed" at bounding box center [400, 94] width 88 height 13
click at [360, 229] on input "00.00" at bounding box center [375, 233] width 40 height 11
type input "-13,047.00"
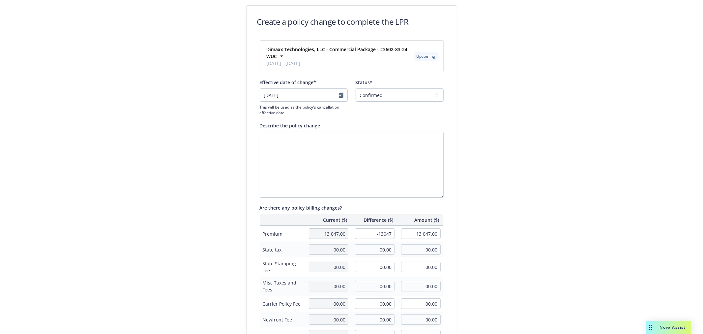
type input "00.00"
click at [503, 173] on div "Create a policy change to complete the LPR Dimaxx Technologies, LLC - Commercia…" at bounding box center [351, 229] width 703 height 459
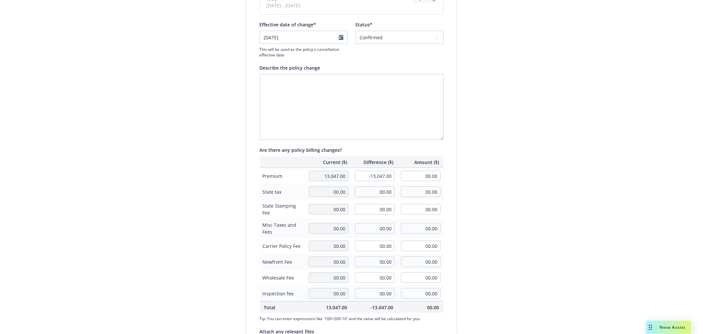
scroll to position [126, 0]
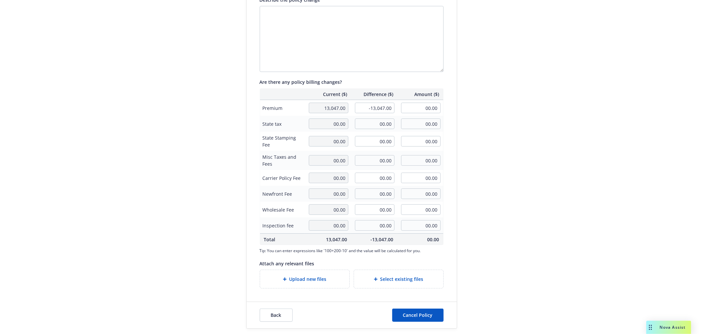
type textarea "x"
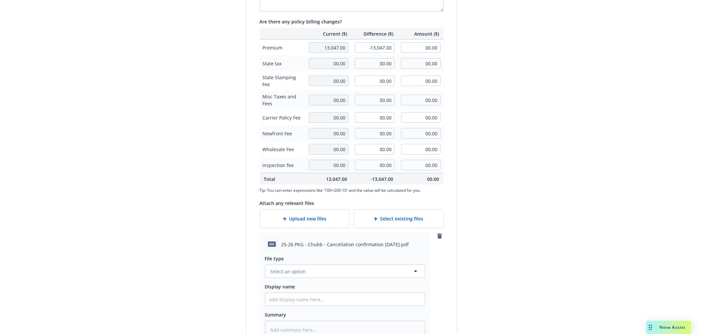
scroll to position [242, 0]
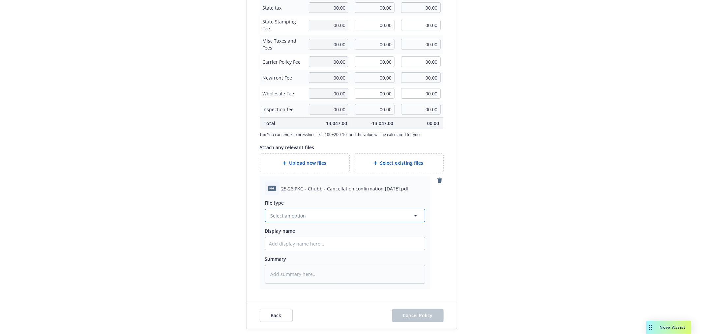
click at [324, 219] on button "Select an option" at bounding box center [345, 215] width 160 height 13
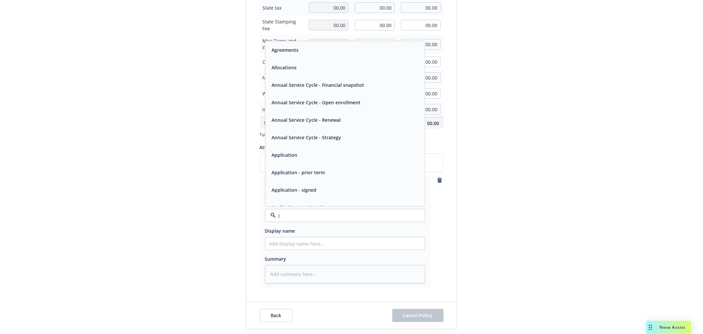
type input "ca"
click at [323, 104] on span "Cancellation Confirmation" at bounding box center [301, 102] width 59 height 7
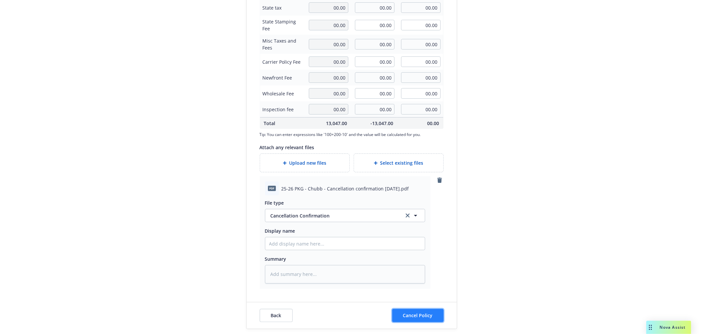
click at [430, 314] on button "Cancel Policy" at bounding box center [417, 315] width 51 height 13
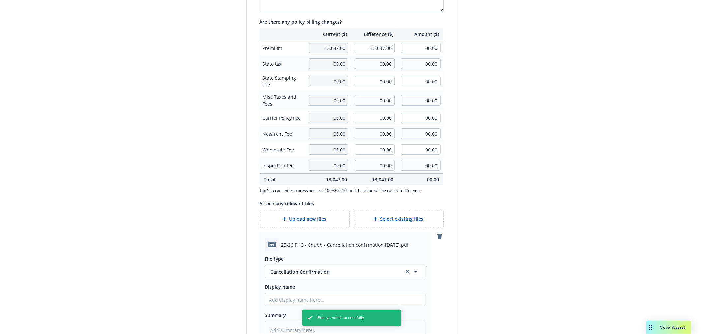
scroll to position [95, 0]
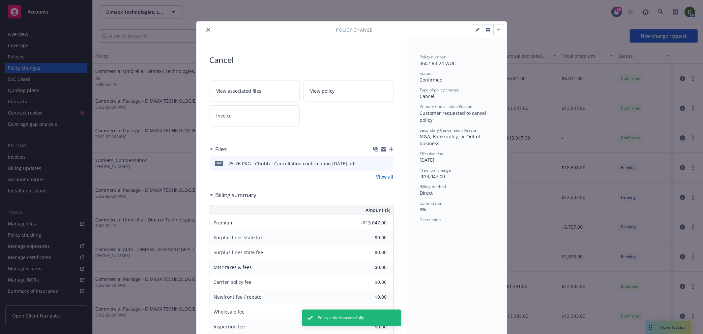
click at [206, 28] on icon "close" at bounding box center [208, 30] width 4 height 4
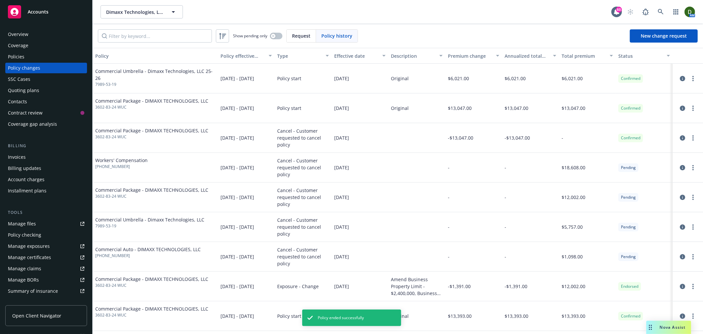
click at [42, 59] on div "Policies" at bounding box center [46, 56] width 77 height 11
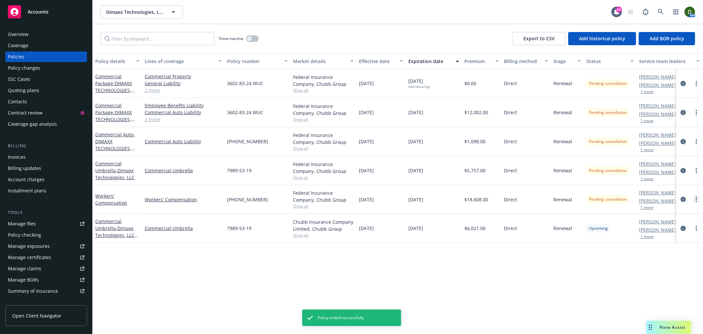
click at [699, 197] on link "more" at bounding box center [697, 199] width 8 height 8
click at [47, 68] on div "Policy changes" at bounding box center [46, 68] width 77 height 11
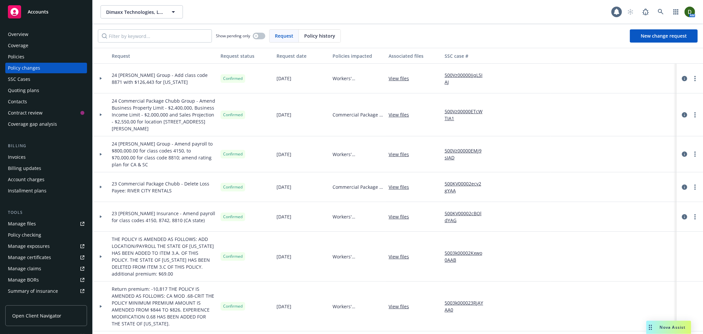
click at [309, 41] on div "Policy history" at bounding box center [320, 36] width 42 height 13
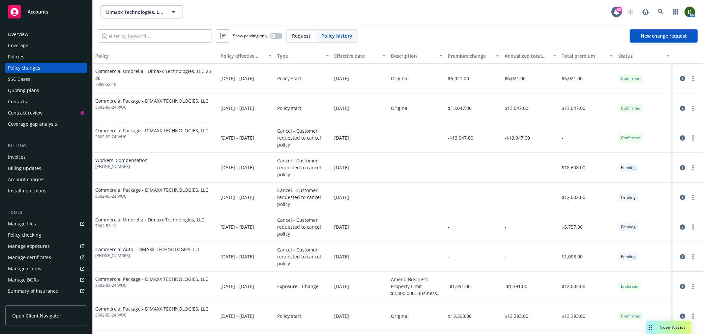
click at [297, 36] on span "Request" at bounding box center [301, 35] width 18 height 7
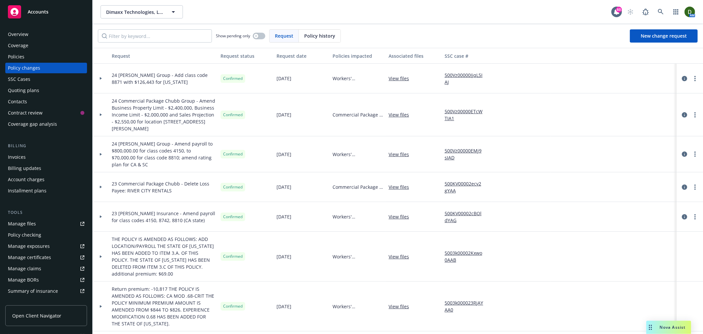
click at [332, 29] on div "Show pending only Request Policy history New change request" at bounding box center [398, 36] width 611 height 24
click at [328, 33] on span "Policy history" at bounding box center [319, 35] width 31 height 7
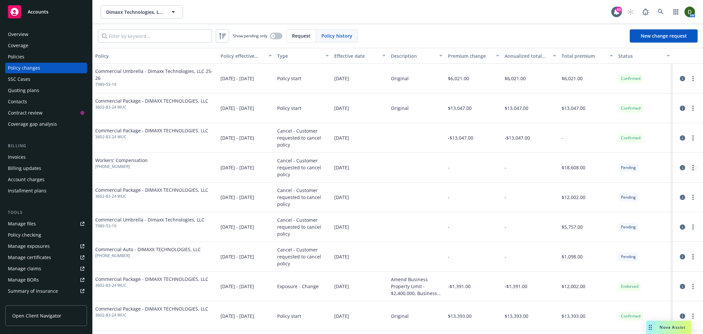
click at [691, 168] on link "more" at bounding box center [694, 168] width 8 height 8
click at [656, 204] on link "Edit/Rescind policy change" at bounding box center [635, 207] width 113 height 13
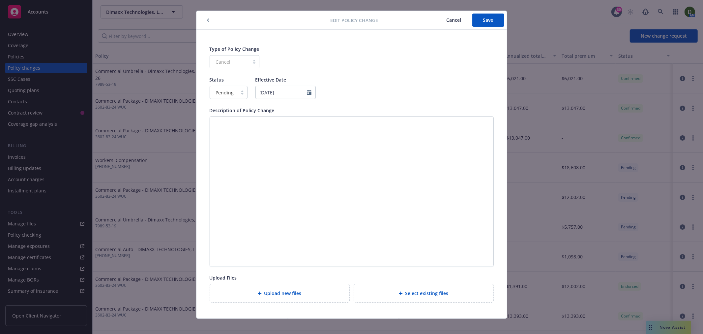
scroll to position [16, 0]
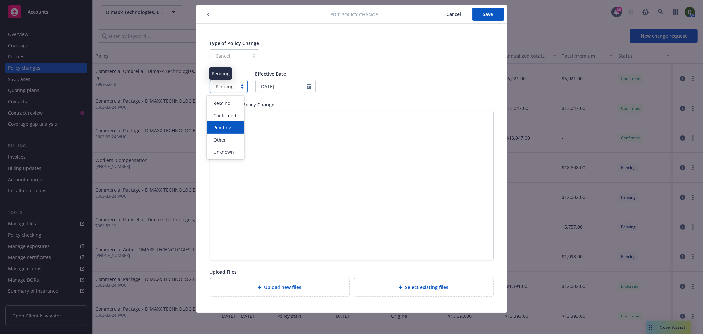
click at [216, 88] on span "Pending" at bounding box center [225, 86] width 18 height 7
click at [232, 118] on span "Confirmed" at bounding box center [224, 115] width 23 height 7
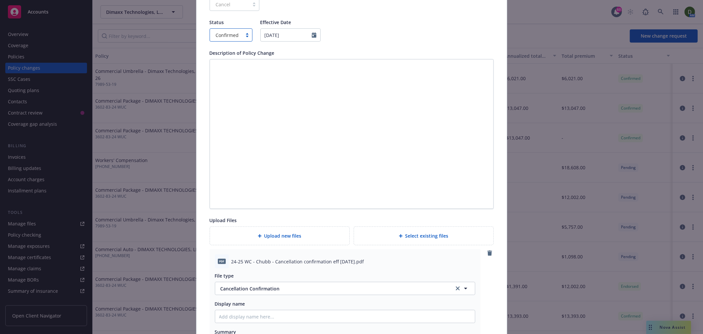
scroll to position [0, 0]
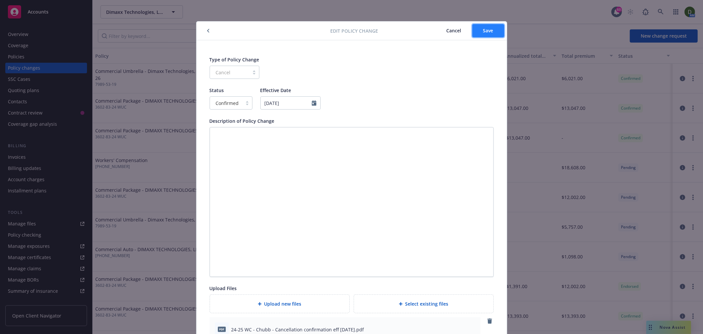
click at [487, 30] on span "Save" at bounding box center [488, 30] width 10 height 6
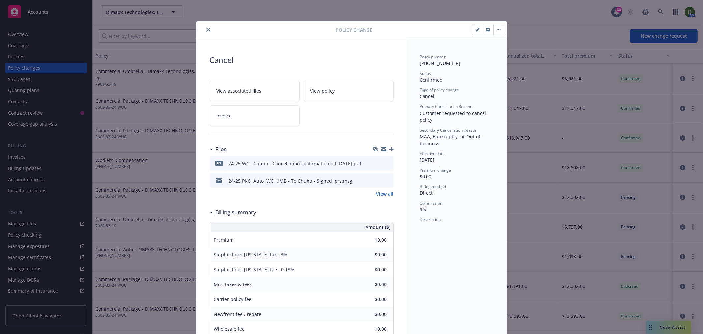
click at [204, 26] on button "close" at bounding box center [208, 30] width 8 height 8
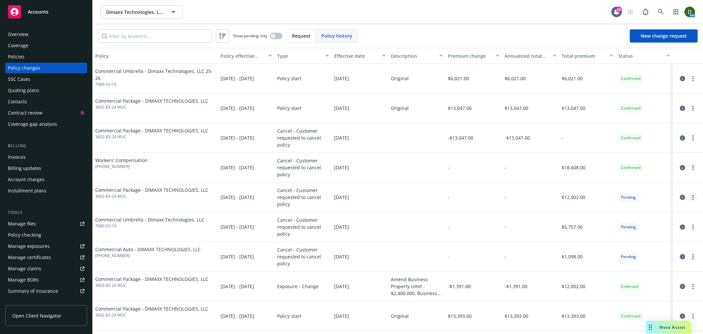
click at [692, 199] on link "more" at bounding box center [694, 197] width 8 height 8
click at [657, 234] on link "Edit/Rescind policy change" at bounding box center [635, 237] width 113 height 13
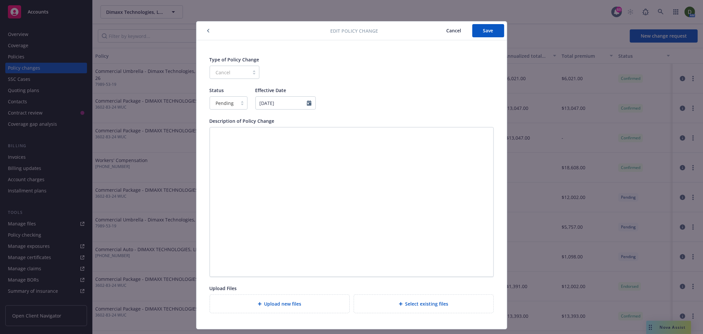
drag, startPoint x: 239, startPoint y: 100, endPoint x: 227, endPoint y: 106, distance: 13.6
click at [227, 106] on div "Pending" at bounding box center [229, 102] width 38 height 13
click at [228, 131] on span "Confirmed" at bounding box center [224, 131] width 23 height 7
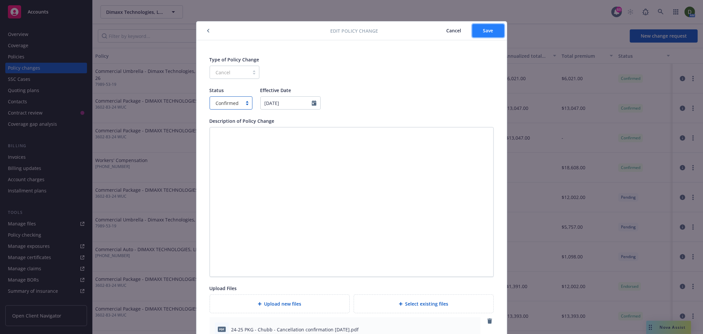
click at [486, 31] on span "Save" at bounding box center [488, 30] width 10 height 6
type textarea "x"
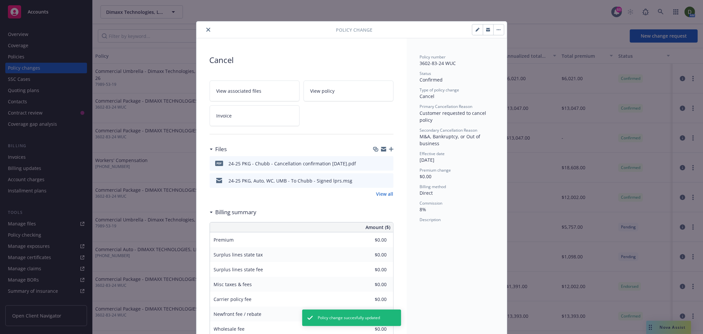
click at [476, 30] on icon "button" at bounding box center [477, 29] width 3 height 3
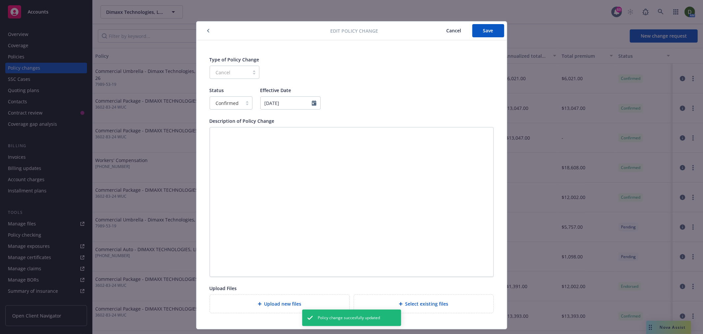
click at [207, 31] on icon "button" at bounding box center [208, 31] width 3 height 4
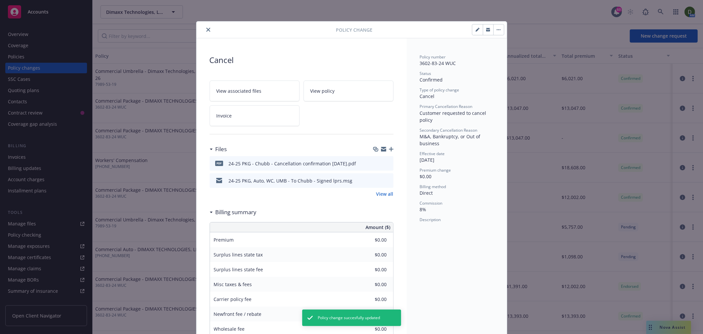
click at [494, 24] on button "button" at bounding box center [499, 29] width 11 height 11
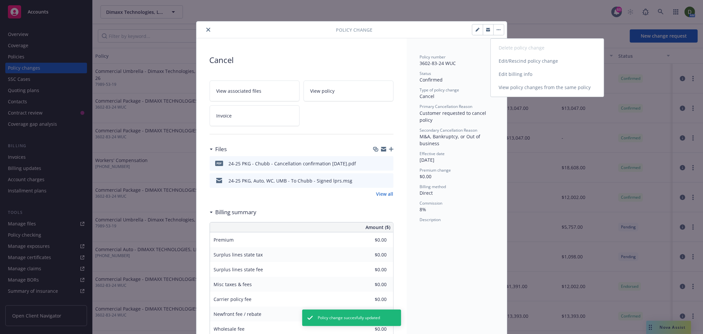
click at [511, 70] on link "Edit billing info" at bounding box center [547, 74] width 113 height 13
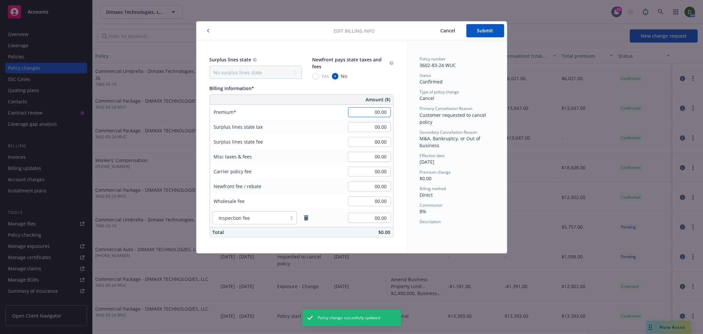
click at [365, 114] on input "00.00" at bounding box center [369, 112] width 43 height 10
click at [458, 96] on div "Type of policy change Cancel" at bounding box center [457, 95] width 74 height 13
click at [382, 114] on input "-3,682.00" at bounding box center [369, 112] width 43 height 10
click at [384, 114] on input "-3,682.00" at bounding box center [369, 112] width 43 height 10
type input "-3,682.80"
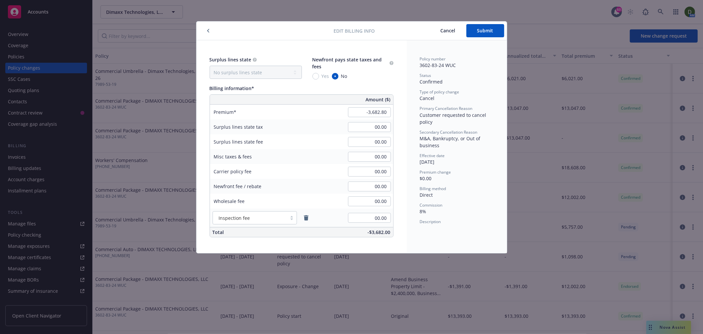
click at [453, 109] on span "Primary Cancellation Reason" at bounding box center [446, 109] width 53 height 6
click at [473, 36] on button "Submit" at bounding box center [486, 30] width 38 height 13
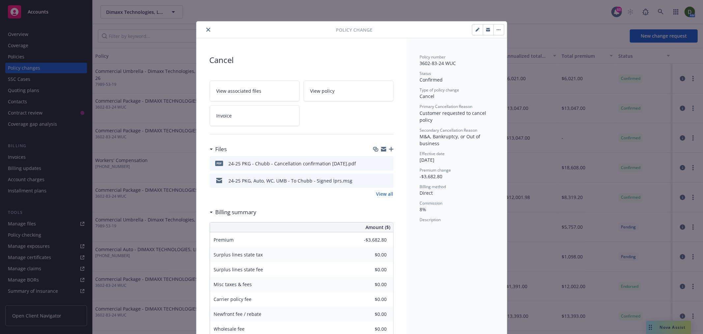
click at [204, 27] on button "close" at bounding box center [208, 30] width 8 height 8
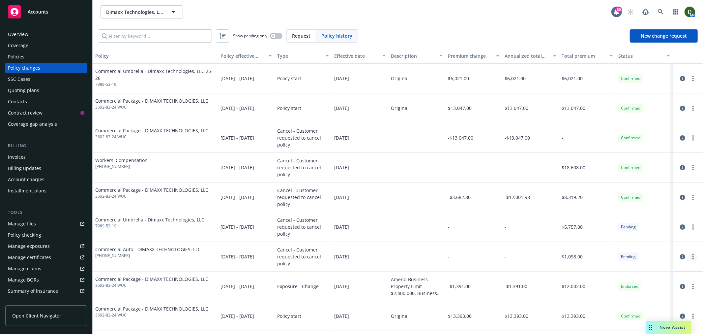
click at [693, 255] on icon "more" at bounding box center [693, 256] width 1 height 5
click at [651, 296] on link "Edit/Rescind policy change" at bounding box center [635, 296] width 113 height 13
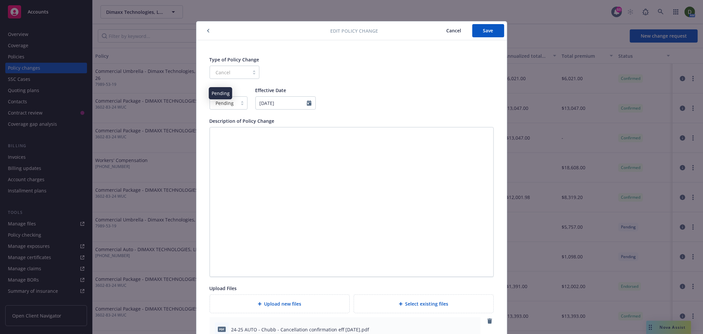
click at [221, 101] on span "Pending" at bounding box center [225, 103] width 18 height 7
click at [235, 131] on span "Confirmed" at bounding box center [224, 131] width 23 height 7
click at [494, 26] on button "Save" at bounding box center [489, 30] width 32 height 13
type textarea "x"
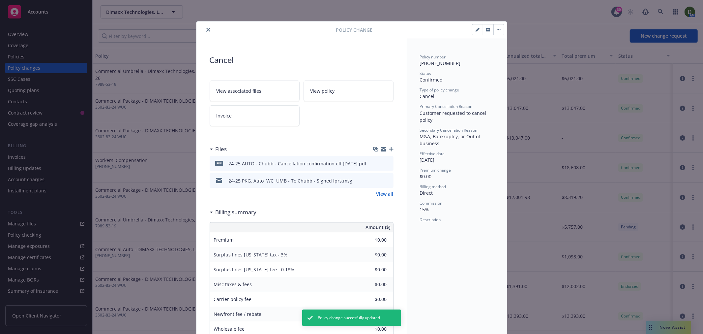
click at [497, 29] on icon "button" at bounding box center [499, 29] width 4 height 1
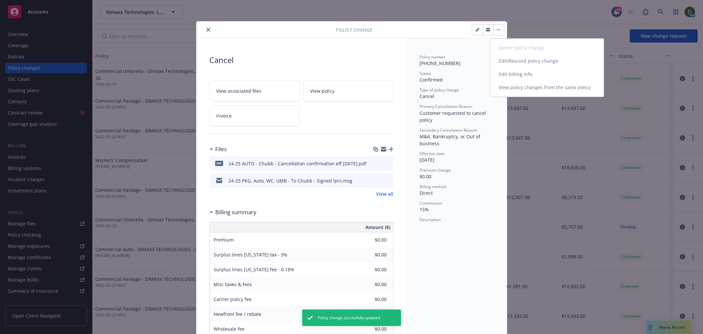
click at [522, 75] on link "Edit billing info" at bounding box center [547, 74] width 113 height 13
select select "CA"
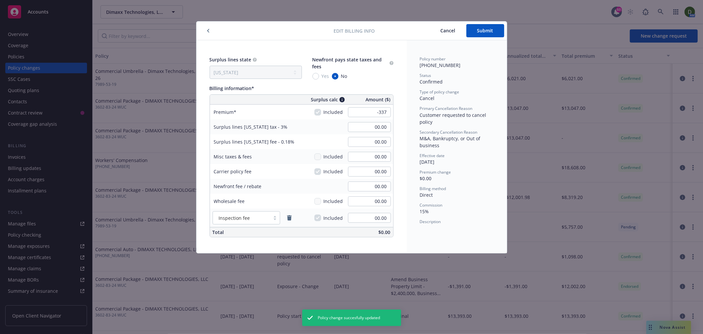
type input "-337.00"
type input "-10.11"
type input "-0.61"
click at [447, 120] on div "Primary Cancellation Reason Customer requested to cancel policy" at bounding box center [457, 115] width 74 height 19
click at [348, 145] on input "-0.61" at bounding box center [369, 142] width 43 height 10
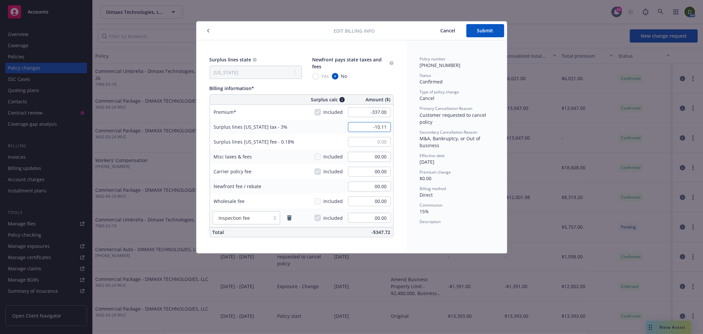
type input "00.00"
click at [364, 122] on input "-10.11" at bounding box center [369, 127] width 43 height 10
type input "00.00"
click at [462, 138] on span "M&A, Bankruptcy, or Out of business" at bounding box center [451, 141] width 62 height 13
click at [491, 30] on span "Submit" at bounding box center [485, 30] width 16 height 6
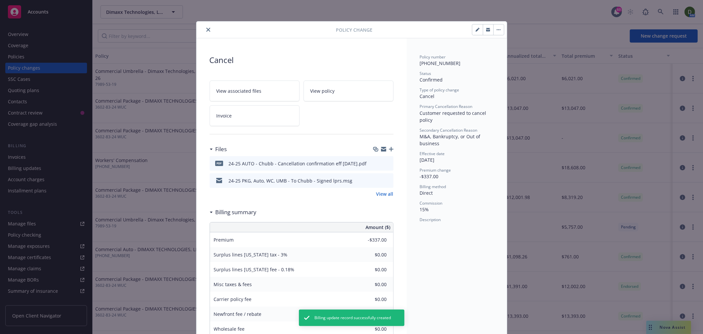
click at [210, 28] on div at bounding box center [267, 30] width 137 height 8
click at [203, 32] on div at bounding box center [267, 30] width 137 height 8
click at [204, 32] on button "close" at bounding box center [208, 30] width 8 height 8
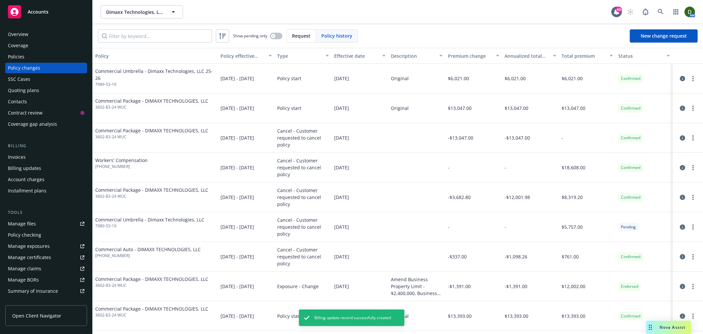
click at [30, 52] on div "Policies" at bounding box center [46, 56] width 77 height 11
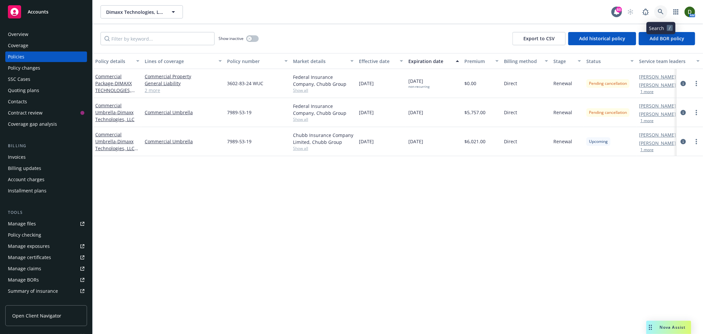
click at [664, 10] on link at bounding box center [661, 11] width 13 height 13
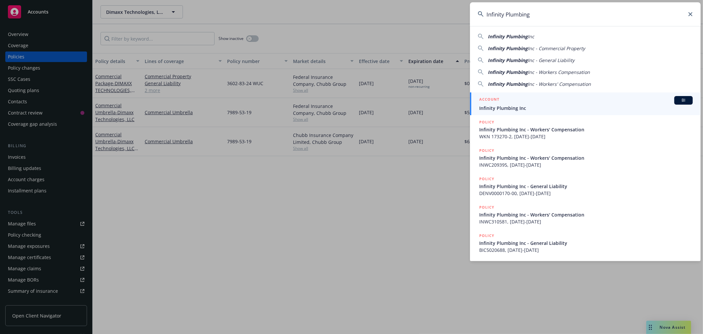
type input "Infinity Plumbing"
click at [533, 105] on span "Infinity Plumbing Inc" at bounding box center [586, 108] width 214 height 7
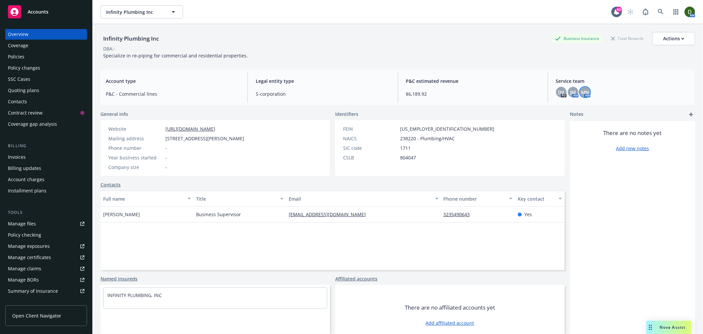
click at [582, 90] on span "MN" at bounding box center [585, 92] width 8 height 7
click at [570, 90] on span "JM" at bounding box center [573, 92] width 6 height 7
click at [44, 85] on div "Quoting plans" at bounding box center [46, 90] width 77 height 11
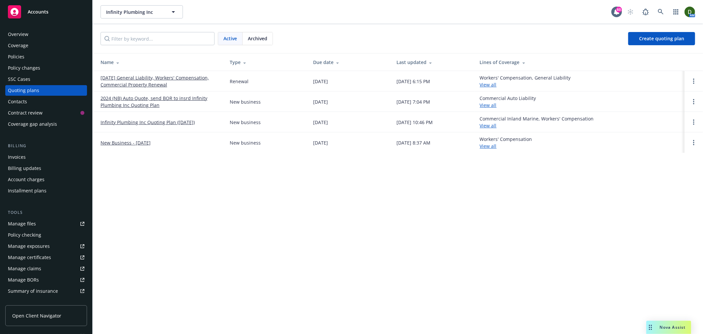
click at [159, 86] on link "01/08/26 General Liability, Workers' Compensation, Commercial Property Renewal" at bounding box center [160, 81] width 119 height 14
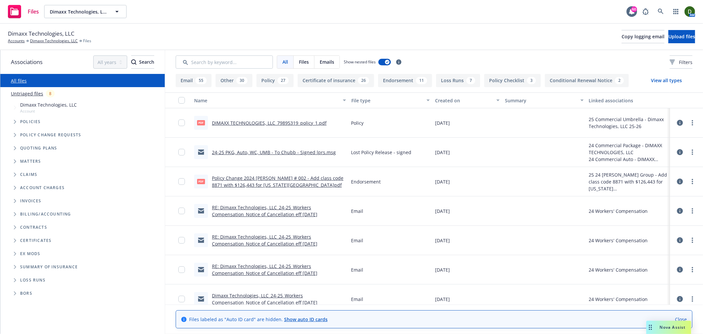
click at [301, 121] on link "DIMAXX TECHNOLOGIES, LLC_79895319_policy_1.pdf" at bounding box center [269, 123] width 115 height 6
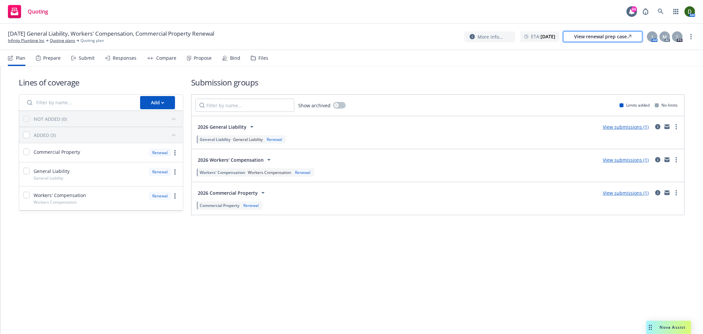
click at [623, 32] on div "View renewal prep case" at bounding box center [602, 37] width 57 height 10
click at [692, 36] on icon "more" at bounding box center [691, 36] width 1 height 5
click at [682, 50] on link "Copy logging email" at bounding box center [659, 50] width 74 height 13
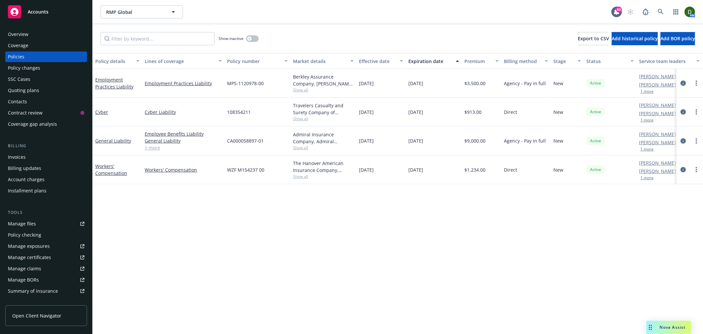
click at [66, 228] on link "Manage files" at bounding box center [46, 223] width 82 height 11
click at [55, 154] on div "Invoices" at bounding box center [46, 157] width 77 height 11
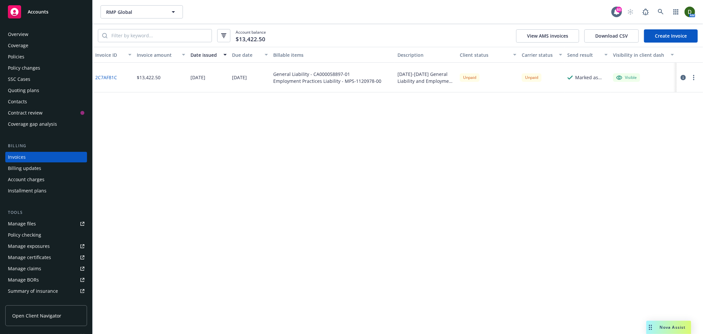
click at [697, 74] on div at bounding box center [689, 78] width 18 height 8
click at [693, 77] on icon "button" at bounding box center [693, 77] width 1 height 5
click at [653, 166] on link "Copy logging email" at bounding box center [656, 169] width 84 height 13
click at [13, 30] on div "Overview" at bounding box center [18, 34] width 20 height 11
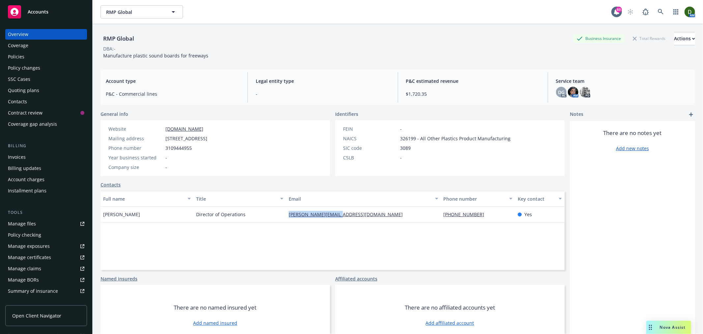
drag, startPoint x: 357, startPoint y: 215, endPoint x: 263, endPoint y: 214, distance: 94.6
click at [263, 214] on div "Amanda Hauet Director of Operations amanda@rmpglobal.com (310) 944-4955 Yes" at bounding box center [333, 214] width 464 height 16
copy div "amanda@rmpglobal.com"
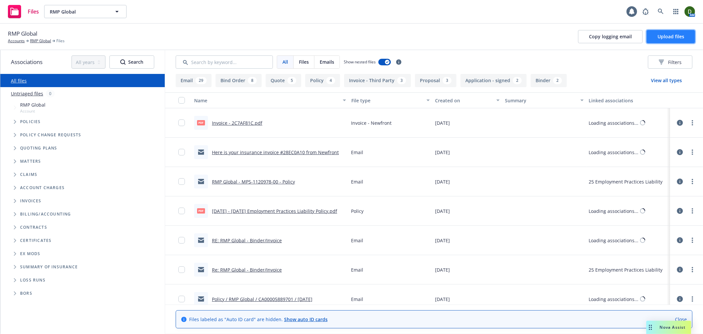
click at [674, 33] on button "Upload files" at bounding box center [671, 36] width 48 height 13
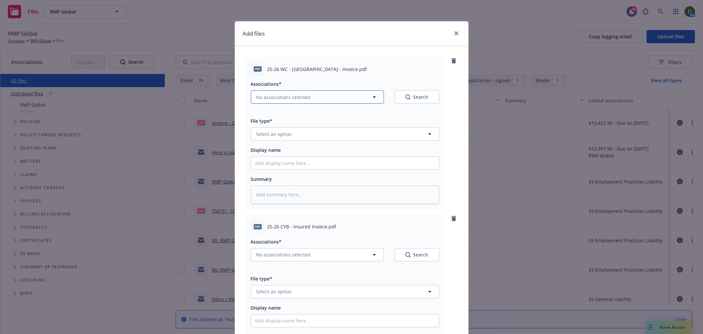
click at [300, 95] on span "No associations selected" at bounding box center [284, 97] width 54 height 7
type textarea "x"
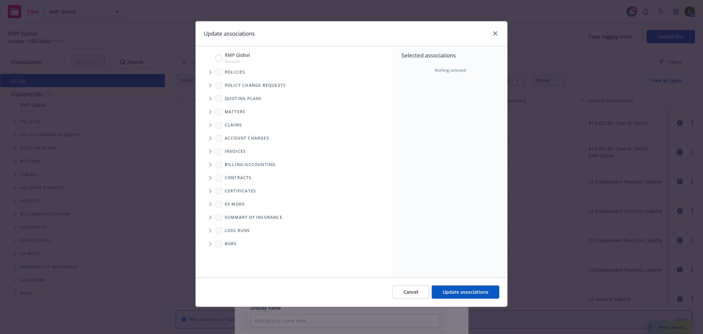
click at [206, 71] on span "Tree Example" at bounding box center [210, 72] width 11 height 11
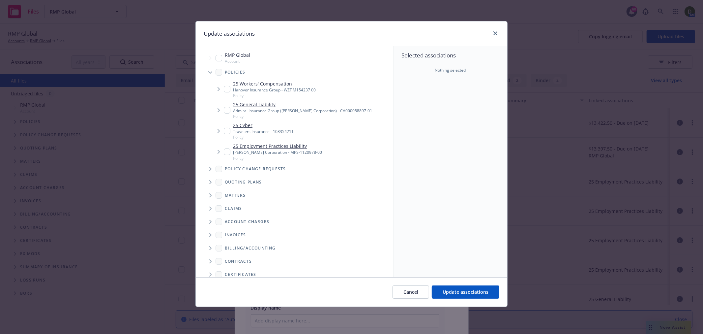
click at [225, 86] on input "Tree Example" at bounding box center [227, 89] width 7 height 7
checkbox input "true"
click at [479, 291] on span "Update associations" at bounding box center [466, 292] width 46 height 6
type textarea "x"
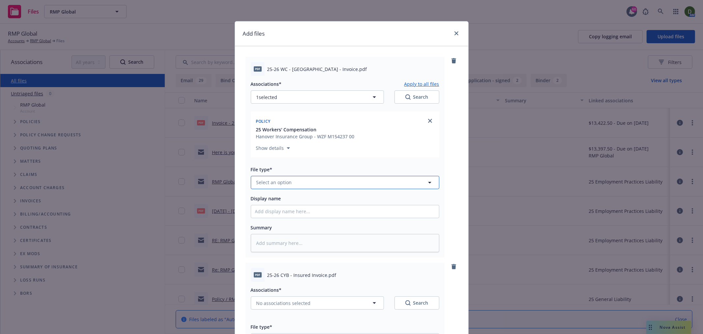
click at [275, 185] on span "Select an option" at bounding box center [275, 182] width 36 height 7
type input "invoice"
click at [318, 161] on div "Invoice - Third Party" at bounding box center [345, 164] width 180 height 10
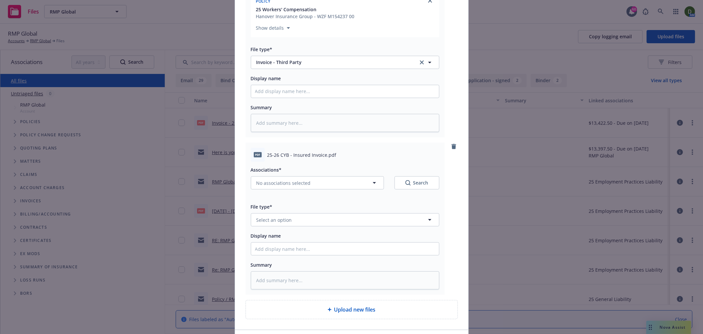
scroll to position [168, 0]
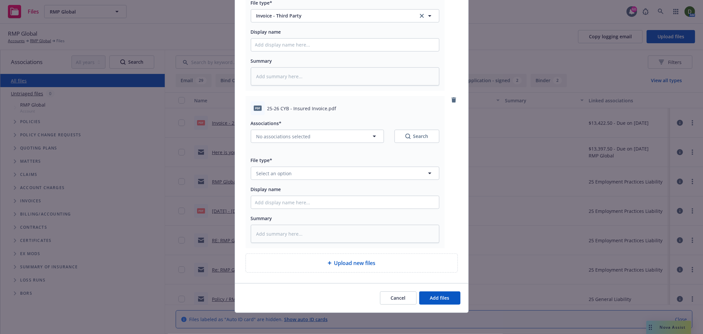
click at [298, 142] on div "Associations* No associations selected Search" at bounding box center [345, 135] width 189 height 32
click at [308, 136] on button "No associations selected" at bounding box center [317, 136] width 133 height 13
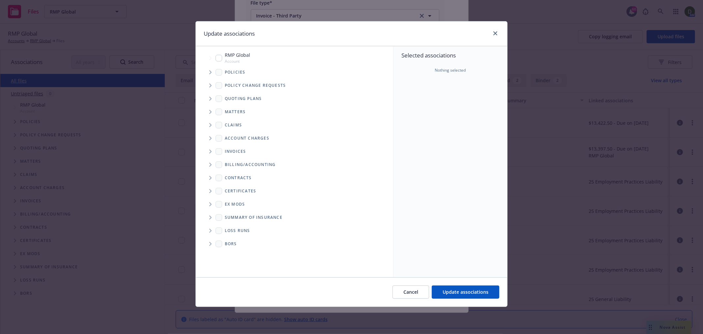
type textarea "x"
click at [213, 68] on span "Tree Example" at bounding box center [210, 72] width 11 height 11
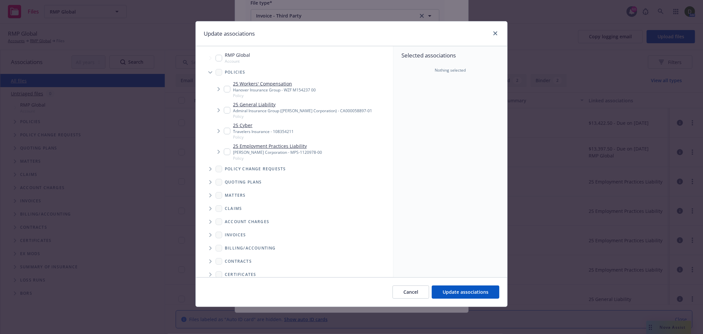
click at [225, 130] on input "Tree Example" at bounding box center [227, 131] width 7 height 7
checkbox input "true"
click at [485, 288] on button "Update associations" at bounding box center [466, 291] width 68 height 13
type textarea "x"
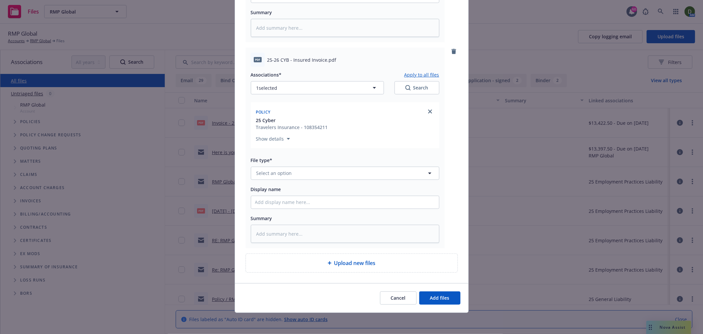
scroll to position [216, 0]
drag, startPoint x: 282, startPoint y: 166, endPoint x: 285, endPoint y: 170, distance: 5.5
click at [282, 166] on div "File type* Select an option" at bounding box center [345, 168] width 189 height 24
click at [285, 170] on span "Select an option" at bounding box center [275, 172] width 36 height 7
type input "invoice"
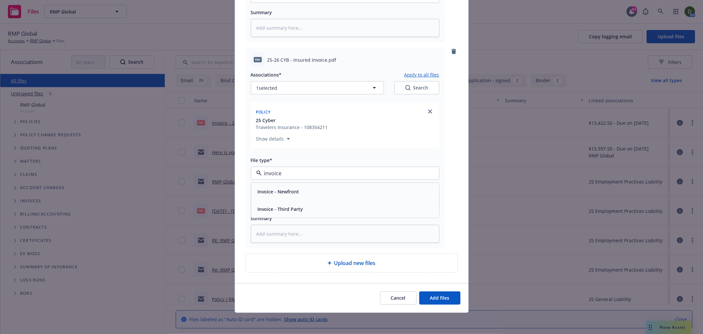
click at [269, 206] on span "Invoice - Third Party" at bounding box center [281, 208] width 46 height 7
click at [295, 203] on input "Display name" at bounding box center [345, 202] width 188 height 13
type textarea "x"
type input "2"
type textarea "x"
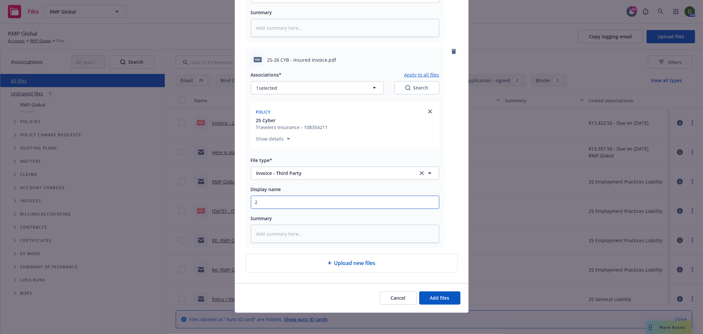
type input "25"
type textarea "x"
type input "25-"
type textarea "x"
type input "25-2"
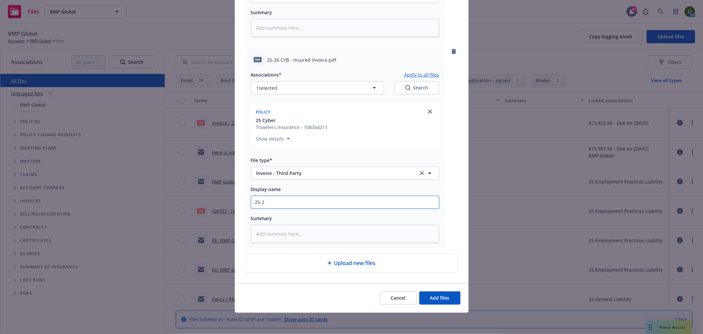
type textarea "x"
type input "25-26"
type textarea "x"
type input "25-26"
type textarea "x"
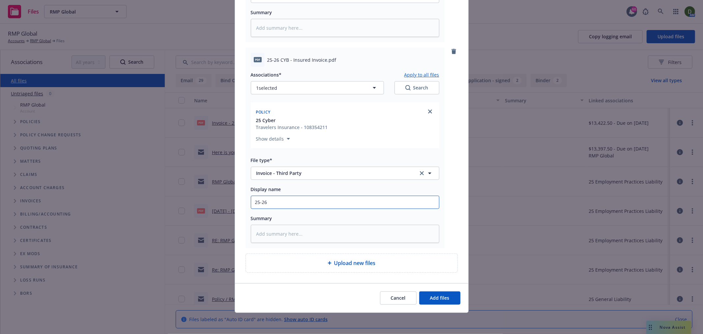
type input "25-26 C"
type textarea "x"
type input "25-26 CY"
type textarea "x"
type input "25-26 CYB"
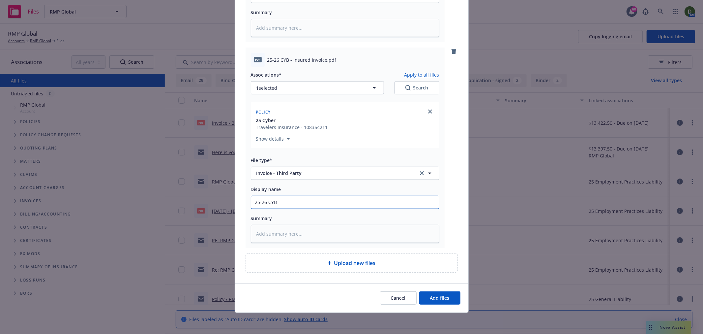
type textarea "x"
type input "25-26 CYB"
type textarea "x"
type input "25-26 CYB -"
type textarea "x"
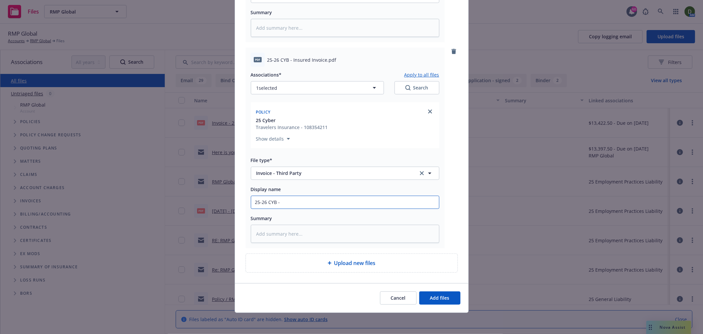
type input "25-26 CYB -"
type textarea "x"
type input "25-26 CYB - F"
type textarea "x"
type input "25-26 CYB - Fr"
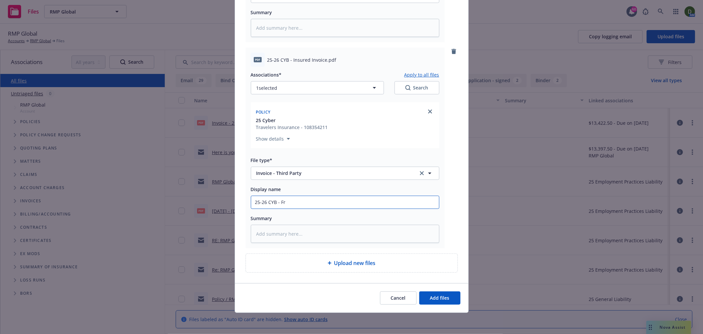
type textarea "x"
type input "25-26 CYB - Fro"
type textarea "x"
type input "25-26 CYB - From"
type textarea "x"
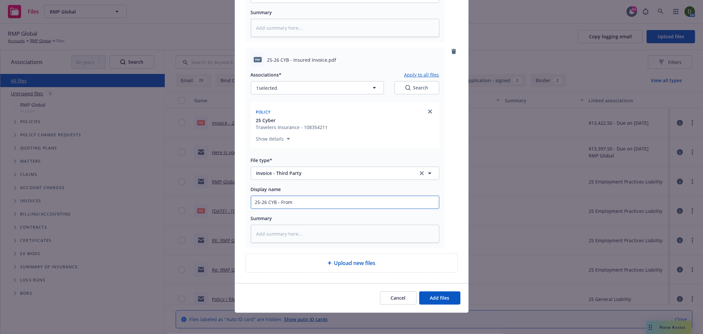
type input "25-26 CYB - From"
type textarea "x"
type input "25-26 CYB - From"
type textarea "x"
type input "25-26 CYB - Fro"
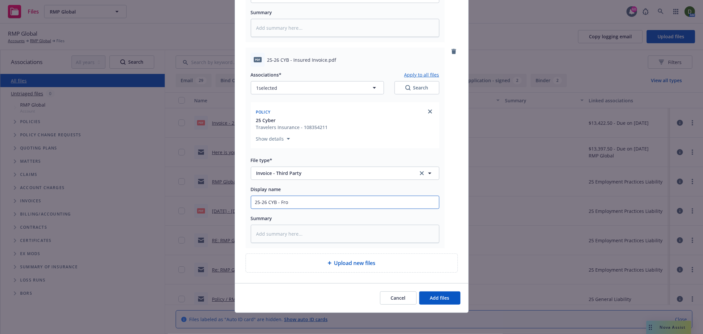
type textarea "x"
type input "25-26 CYB - Fr"
type textarea "x"
type input "25-26 CYB - F"
type textarea "x"
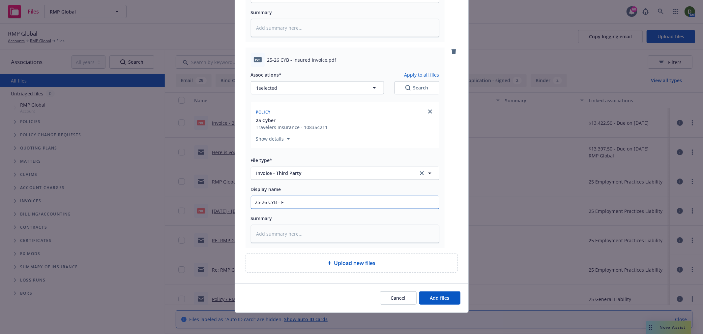
type input "25-26 CYB -"
type textarea "x"
type input "25-26 CYB - T"
type textarea "x"
type input "25-26 CYB - Tr"
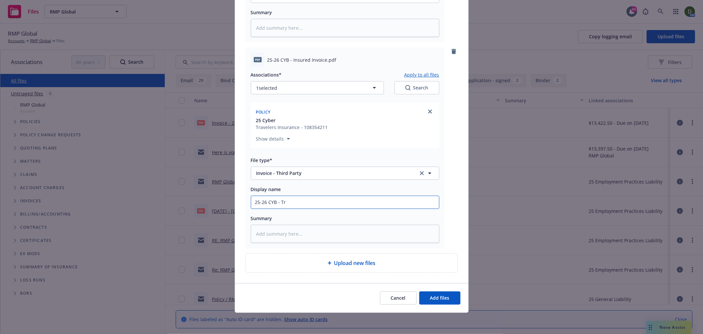
type textarea "x"
type input "25-26 CYB - Tra"
type textarea "x"
type input "25-26 CYB - Trav"
type textarea "x"
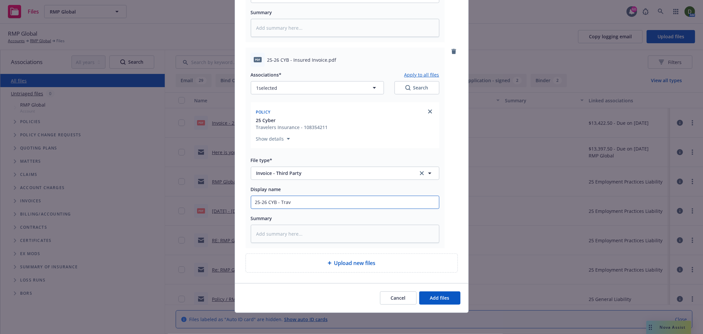
type input "25-26 CYB - Trave"
type textarea "x"
type input "25-26 CYB - Travele"
type textarea "x"
type input "25-26 CYB - Traveler"
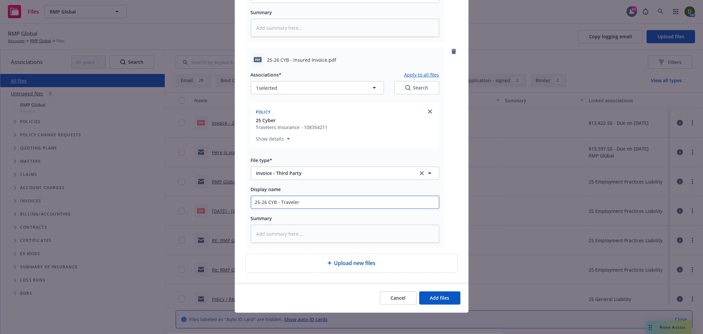
type textarea "x"
type input "25-26 CYB - Travelers"
type textarea "x"
type input "25-26 CYB - Travelers"
type textarea "x"
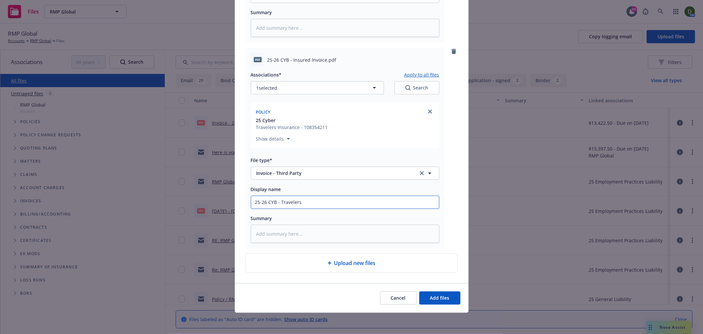
type input "25-26 CYB - Travelers 0"
type textarea "x"
type input "25-26 CYB - Travelers"
type textarea "x"
type input "25-26 CYB - Travelers I"
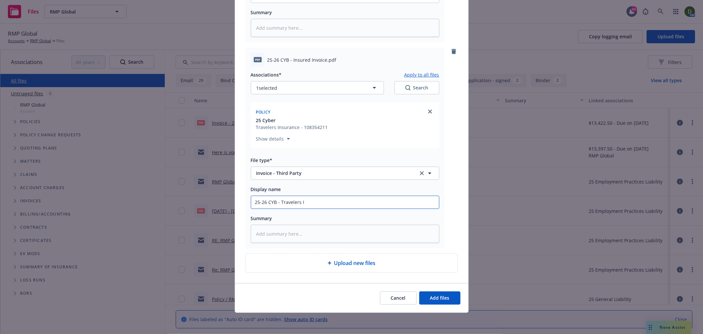
type textarea "x"
type input "25-26 CYB - Travelers In"
type textarea "x"
type input "25-26 CYB - Travelers Invo"
type textarea "x"
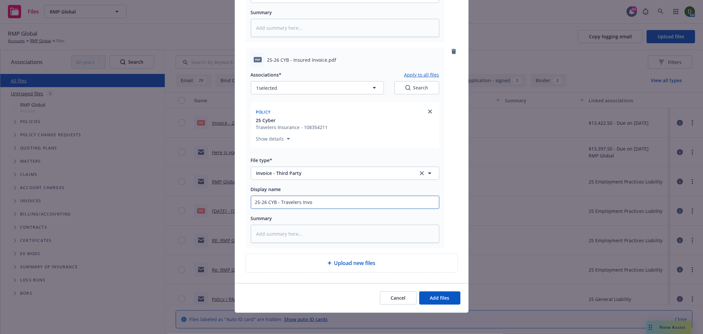
type input "25-26 CYB - Travelers Invoi"
type textarea "x"
type input "25-26 CYB - Travelers Invoic"
type textarea "x"
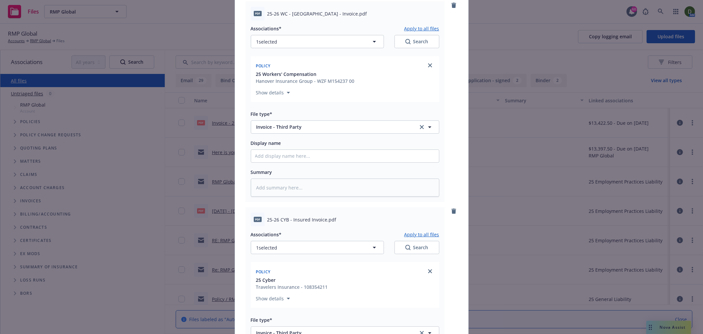
scroll to position [0, 0]
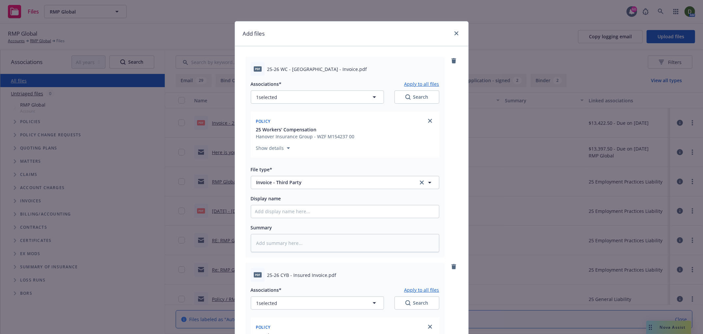
type input "25-26 CYB - Travelers Invoice"
click at [291, 204] on div "Display name" at bounding box center [345, 206] width 189 height 24
click at [292, 206] on input "Display name" at bounding box center [345, 211] width 188 height 13
type textarea "x"
type input "2"
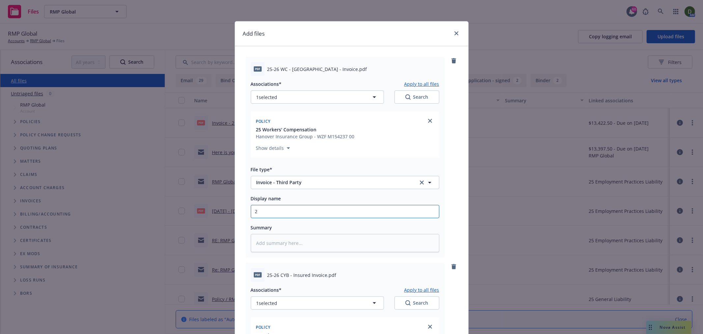
type textarea "x"
type input "25"
type textarea "x"
type input "25-"
type textarea "x"
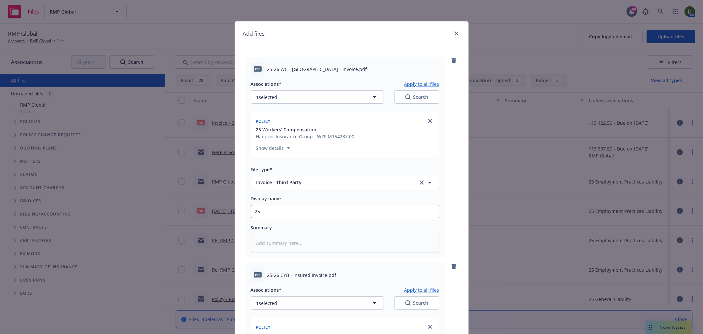
type input "25-2"
type textarea "x"
type input "25-26"
type textarea "x"
type input "25-26"
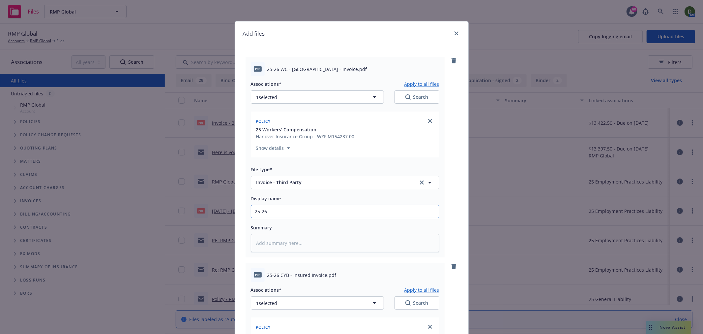
type textarea "x"
type input "25-26 W"
type textarea "x"
type input "25-26 WC"
type textarea "x"
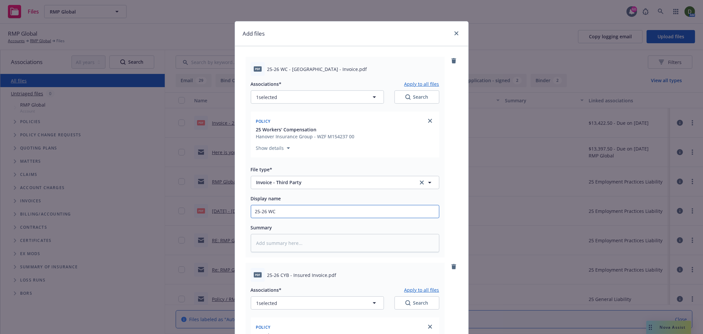
type input "25-26 WC"
type textarea "x"
type input "25-26 WC -"
type textarea "x"
type input "25-26 WC -"
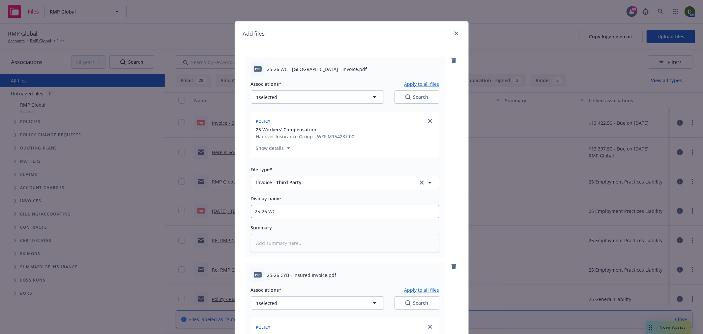
type textarea "x"
type input "25-26 WC - H"
type textarea "x"
type input "25-26 WC - Ha"
type textarea "x"
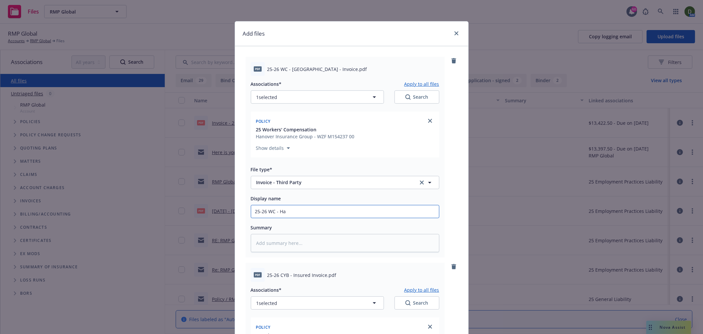
type input "25-26 WC - Han"
type textarea "x"
type input "25-26 WC - Hano"
type textarea "x"
type input "25-26 WC - Hanov"
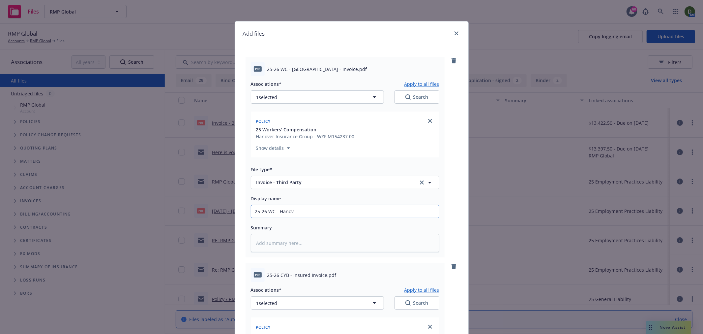
type textarea "x"
type input "25-26 WC - Hanover"
type textarea "x"
type input "25-26 WC - Hanover"
type textarea "x"
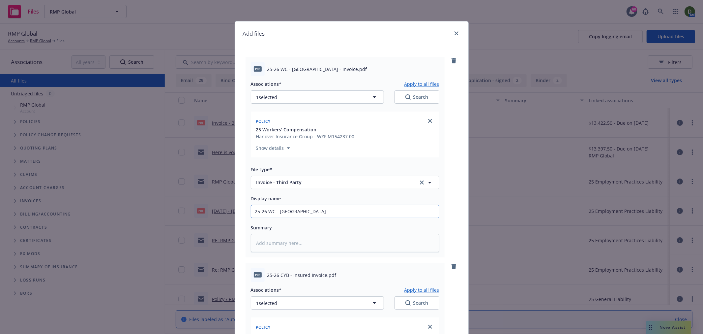
type input "25-26 WC - Hanover I"
type textarea "x"
type input "25-26 WC - Hanover In"
type textarea "x"
type input "25-26 WC - Hanover Inv"
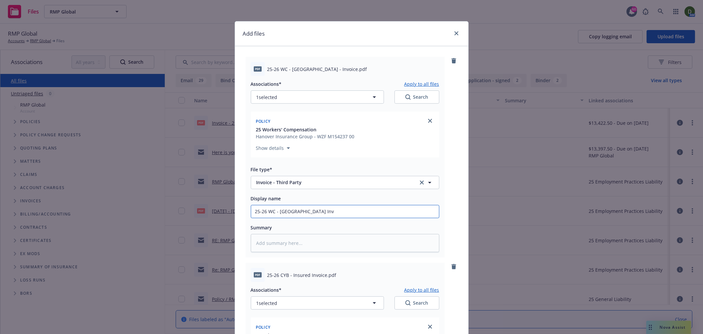
type textarea "x"
type input "25-26 WC - Hanover Invo"
type textarea "x"
type input "25-26 WC - Hanover Invoi"
type textarea "x"
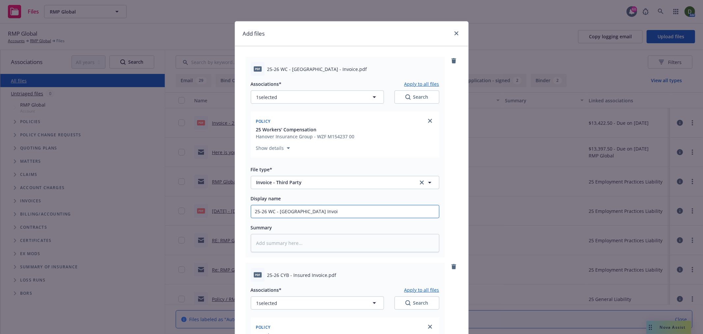
type input "25-26 WC - Hanover Invoic"
type textarea "x"
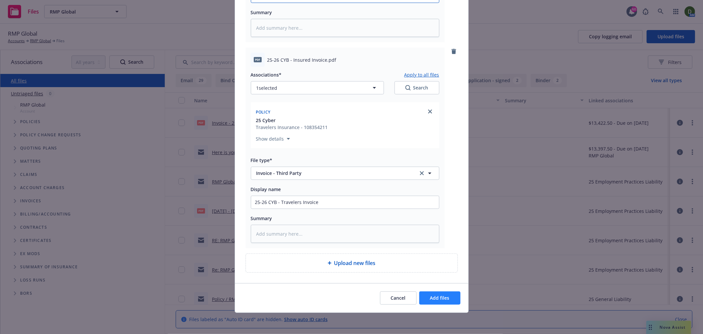
type input "25-26 WC - Hanover Invoice"
click at [436, 294] on button "Add files" at bounding box center [439, 297] width 41 height 13
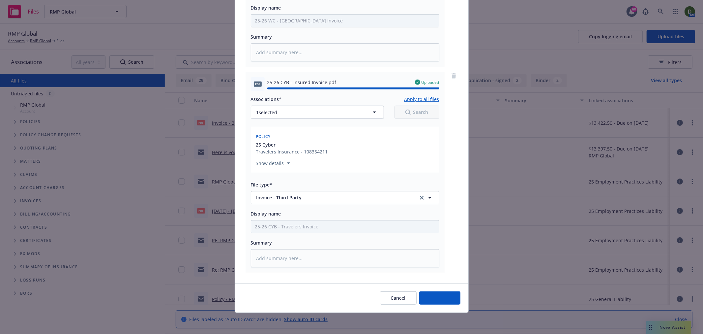
type textarea "x"
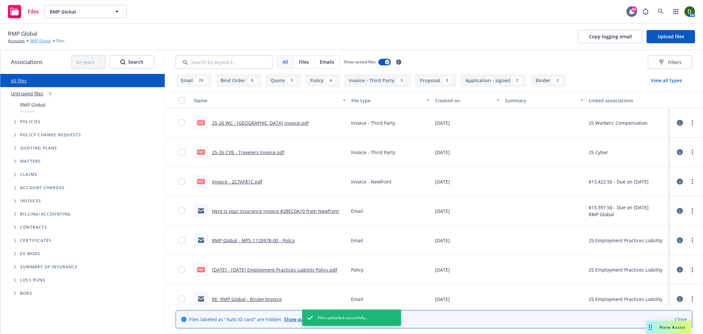
click at [36, 42] on link "RMP Global" at bounding box center [40, 41] width 21 height 6
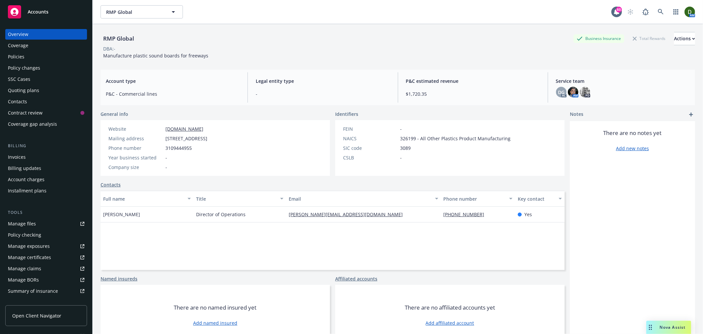
drag, startPoint x: 346, startPoint y: 209, endPoint x: 296, endPoint y: 216, distance: 50.3
click at [278, 216] on div "Full name Title Email Phone number Key contact [PERSON_NAME] Director of Operat…" at bounding box center [333, 230] width 464 height 79
drag, startPoint x: 263, startPoint y: 218, endPoint x: 382, endPoint y: 213, distance: 118.5
click at [382, 213] on div "[PERSON_NAME] Director of Operations [PERSON_NAME][EMAIL_ADDRESS][DOMAIN_NAME] …" at bounding box center [333, 214] width 464 height 16
copy div "[PERSON_NAME][EMAIL_ADDRESS][DOMAIN_NAME]"
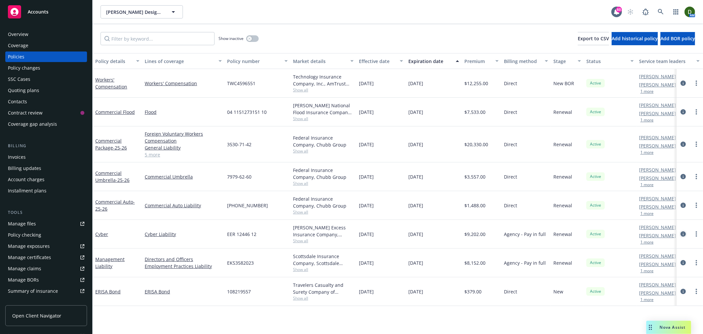
click at [684, 232] on icon "circleInformation" at bounding box center [683, 233] width 5 height 5
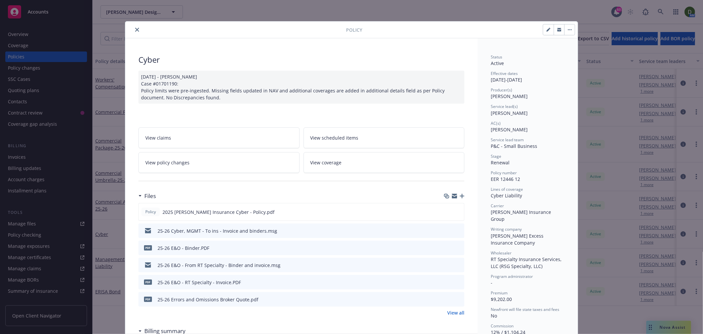
click at [136, 26] on button "close" at bounding box center [137, 30] width 8 height 8
